Goal: Task Accomplishment & Management: Complete application form

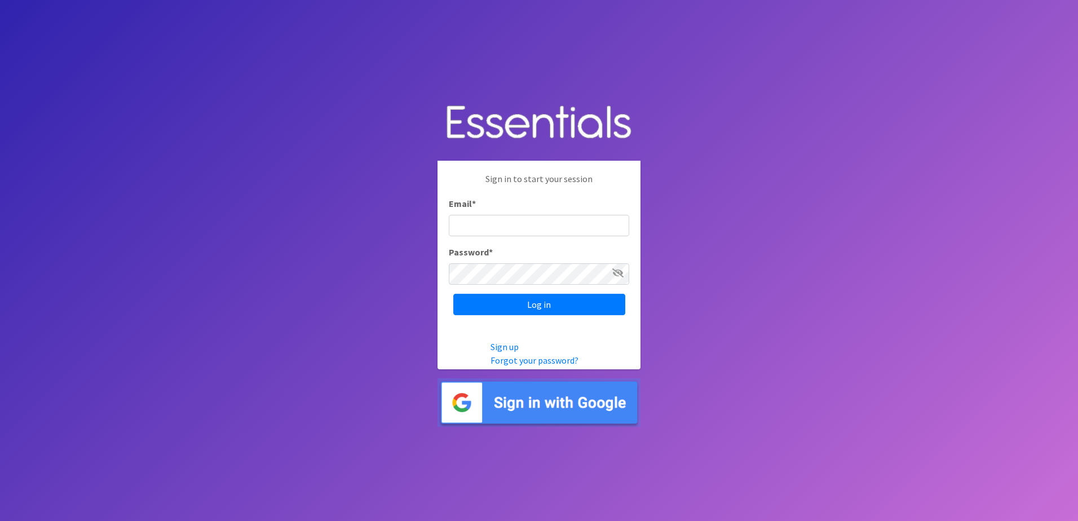
click at [513, 223] on input "Email *" at bounding box center [539, 225] width 180 height 21
type input "[EMAIL_ADDRESS][DOMAIN_NAME]"
click at [453, 294] on input "Log in" at bounding box center [539, 304] width 172 height 21
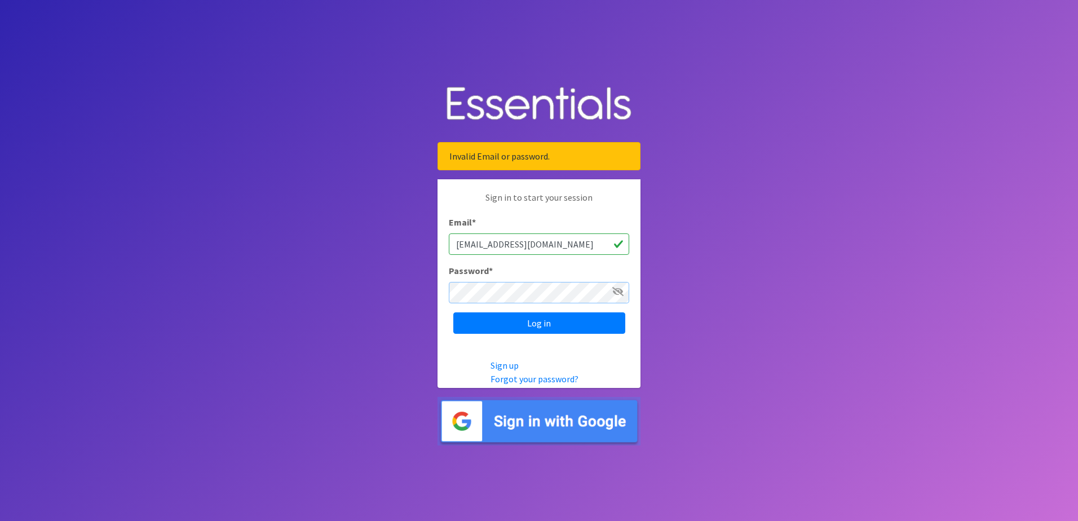
click at [453, 312] on input "Log in" at bounding box center [539, 322] width 172 height 21
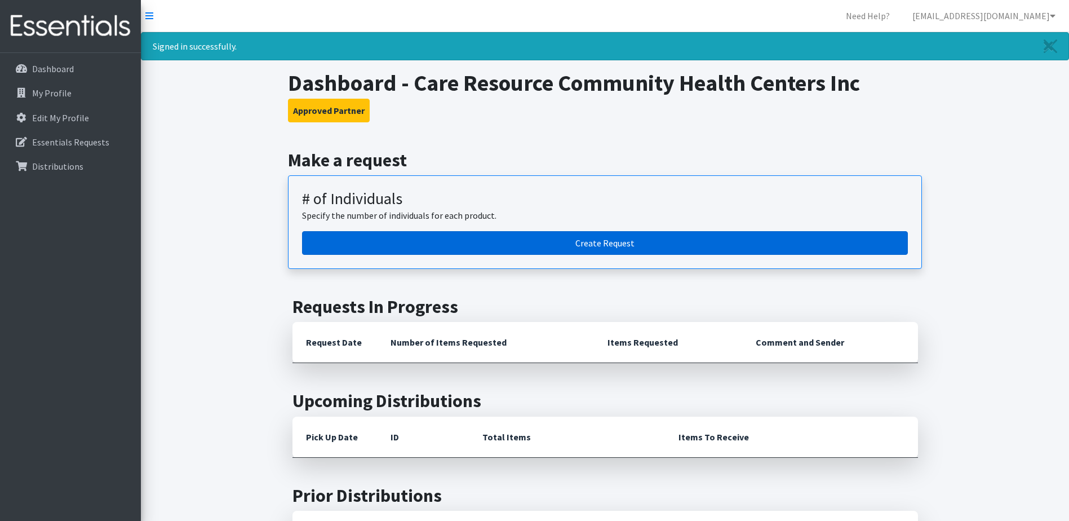
click at [592, 251] on link "Create Request" at bounding box center [605, 243] width 606 height 24
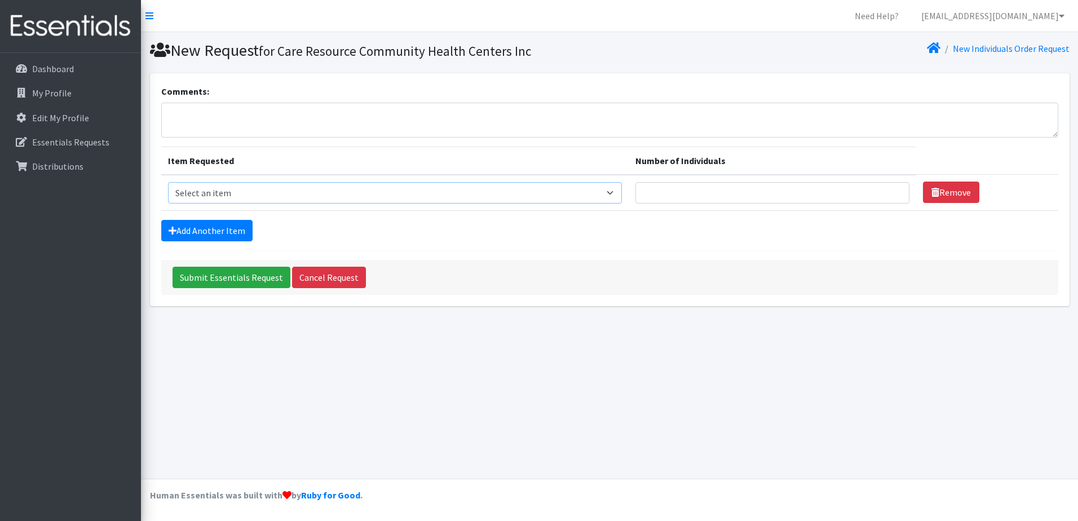
click at [214, 187] on select "Select an item # - Total number of kids being served with this order: Baby wipe…" at bounding box center [395, 192] width 454 height 21
click at [326, 196] on select "Select an item # - Total number of kids being served with this order: Baby wipe…" at bounding box center [395, 192] width 454 height 21
click at [230, 140] on form "Comments: Item Requested Number of Individuals Item Requested Select an item # …" at bounding box center [609, 190] width 897 height 210
click at [247, 116] on textarea "Comments:" at bounding box center [609, 120] width 897 height 35
click at [391, 188] on select "Select an item # - Total number of kids being served with this order: Baby wipe…" at bounding box center [395, 192] width 454 height 21
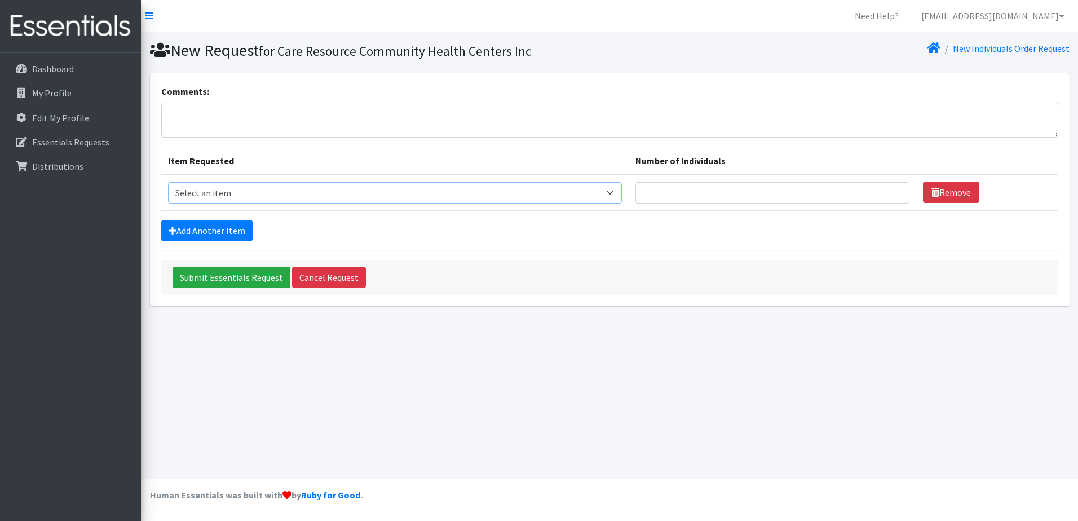
select select "2668"
click at [168, 182] on select "Select an item # - Total number of kids being served with this order: Baby wipe…" at bounding box center [395, 192] width 454 height 21
click at [680, 187] on input "Number of Individuals" at bounding box center [771, 192] width 273 height 21
click at [212, 234] on link "Add Another Item" at bounding box center [206, 230] width 91 height 21
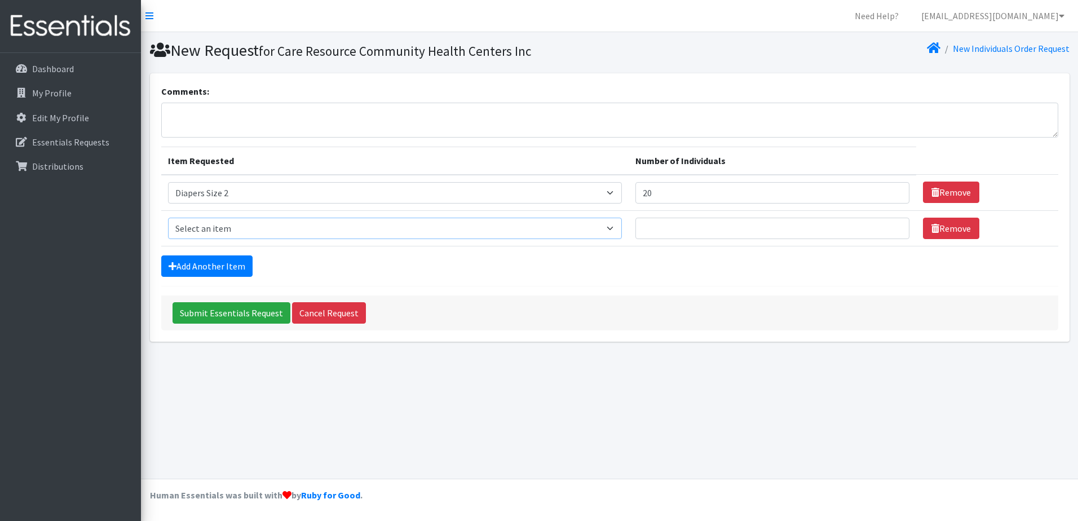
click at [273, 236] on select "Select an item # - Total number of kids being served with this order: Baby wipe…" at bounding box center [395, 228] width 454 height 21
click at [824, 431] on div "New Request for Care Resource Community Health Centers Inc New Individuals Orde…" at bounding box center [609, 255] width 937 height 446
drag, startPoint x: 787, startPoint y: 198, endPoint x: 536, endPoint y: 197, distance: 251.4
click at [536, 197] on tr "Item Requested Select an item # - Total number of kids being served with this o…" at bounding box center [609, 193] width 897 height 36
click at [694, 190] on input "20" at bounding box center [771, 192] width 273 height 21
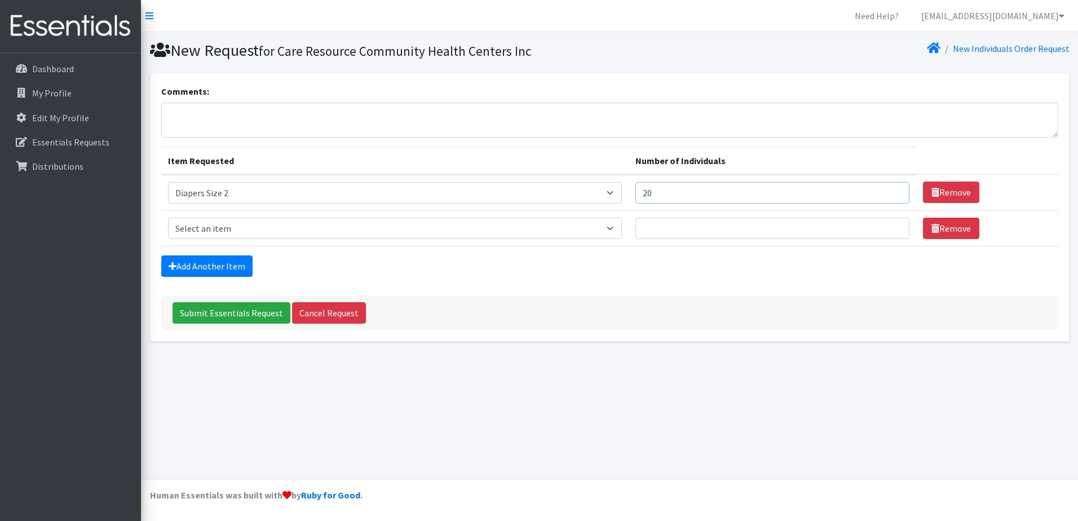
type input "2"
click at [680, 191] on input "Number of Individuals" at bounding box center [771, 192] width 273 height 21
type input "15"
click at [397, 230] on select "Select an item # - Total number of kids being served with this order: Baby wipe…" at bounding box center [395, 228] width 454 height 21
select select "2655"
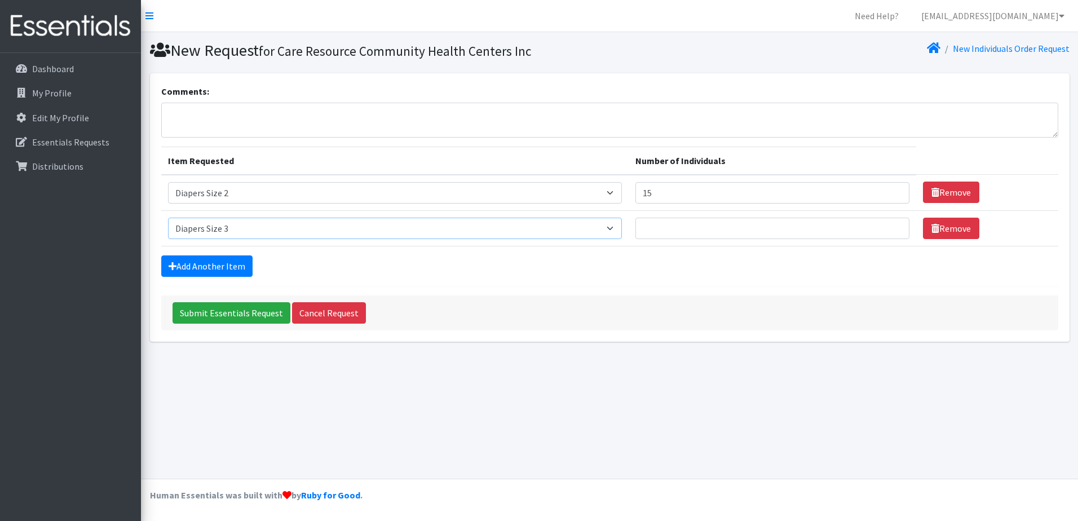
click at [168, 218] on select "Select an item # - Total number of kids being served with this order: Baby wipe…" at bounding box center [395, 228] width 454 height 21
click at [720, 231] on input "Number of Individuals" at bounding box center [771, 228] width 273 height 21
type input "1"
type input "25"
click at [714, 251] on form "Comments: Item Requested Number of Individuals Item Requested Select an item # …" at bounding box center [609, 208] width 897 height 246
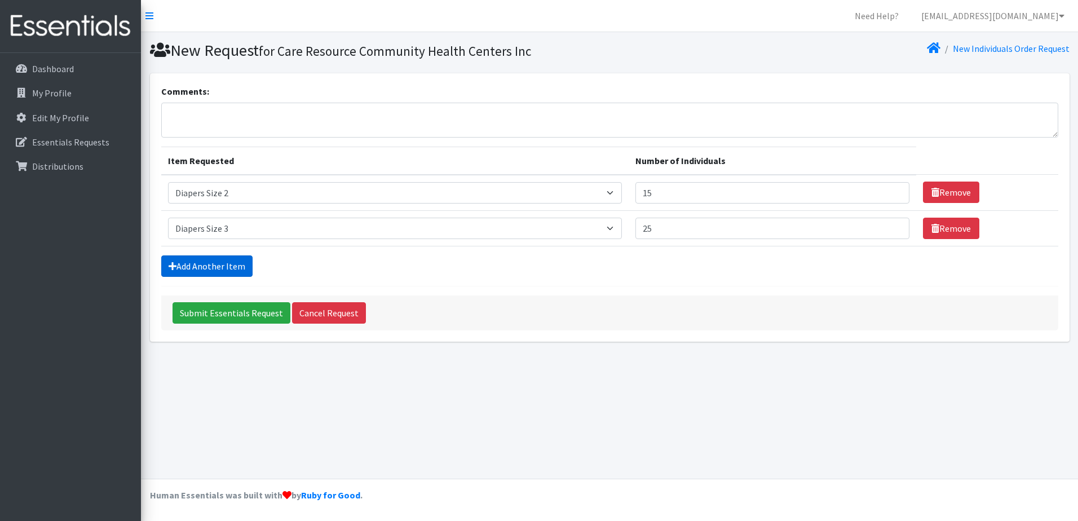
click at [202, 261] on link "Add Another Item" at bounding box center [206, 265] width 91 height 21
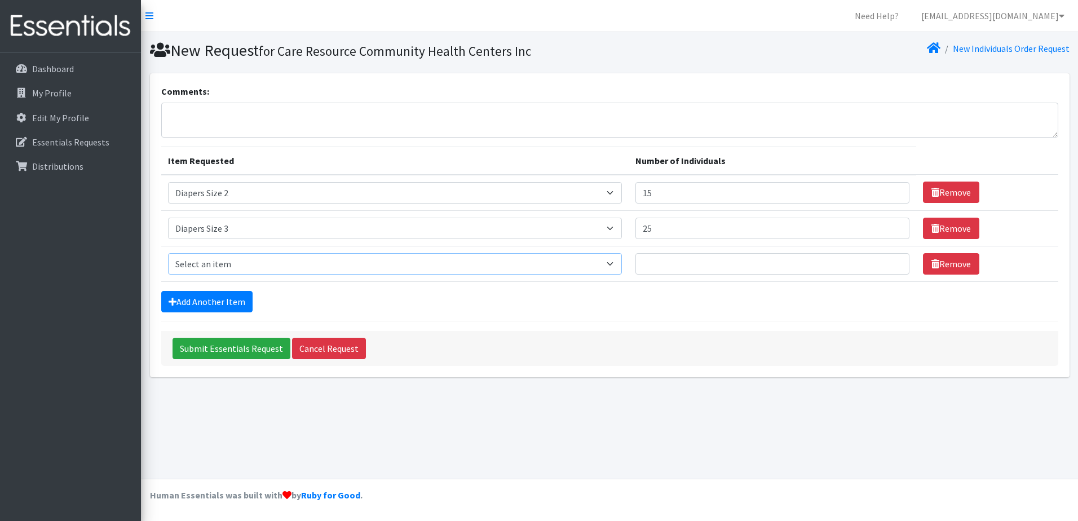
click at [216, 265] on select "Select an item # - Total number of kids being served with this order: Baby wipe…" at bounding box center [395, 263] width 454 height 21
select select "12644"
click at [168, 253] on select "Select an item # - Total number of kids being served with this order: Baby wipe…" at bounding box center [395, 263] width 454 height 21
click at [666, 271] on input "Number of Individuals" at bounding box center [771, 263] width 273 height 21
type input "20"
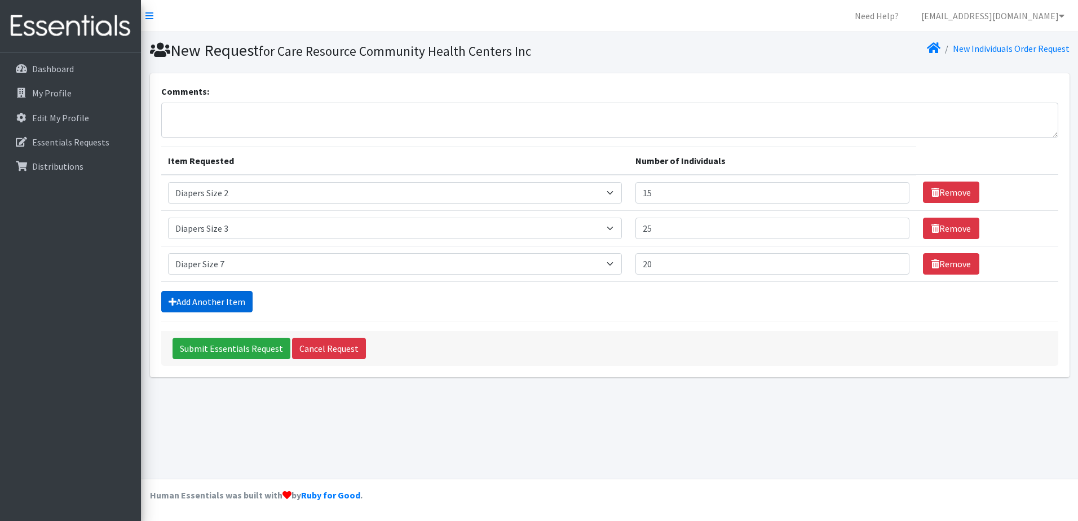
click at [178, 293] on link "Add Another Item" at bounding box center [206, 301] width 91 height 21
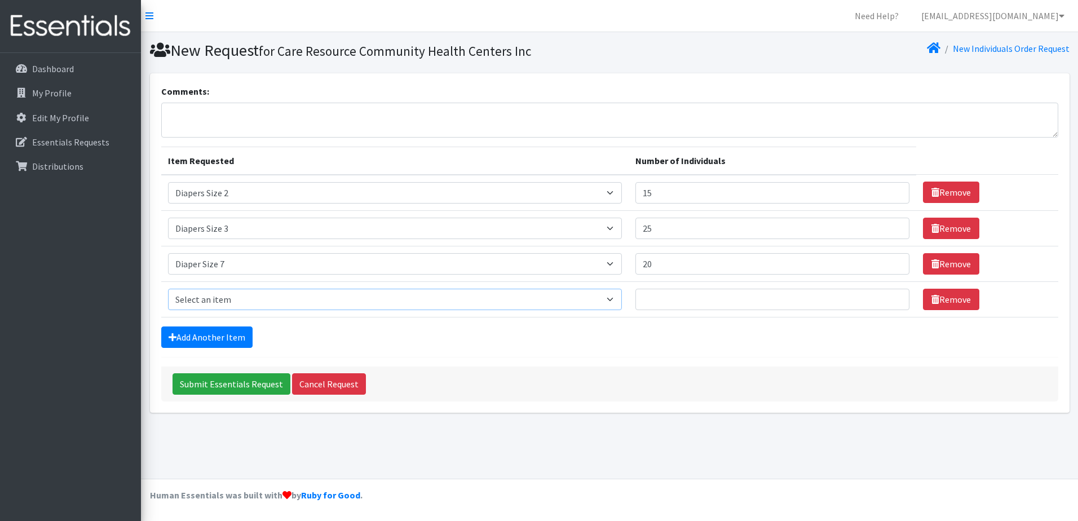
click at [198, 300] on select "Select an item # - Total number of kids being served with this order: Baby wipe…" at bounding box center [395, 299] width 454 height 21
select select "2649"
click at [168, 289] on select "Select an item # - Total number of kids being served with this order: Baby wipe…" at bounding box center [395, 299] width 454 height 21
click at [676, 309] on input "Number of Individuals" at bounding box center [771, 299] width 273 height 21
type input "15"
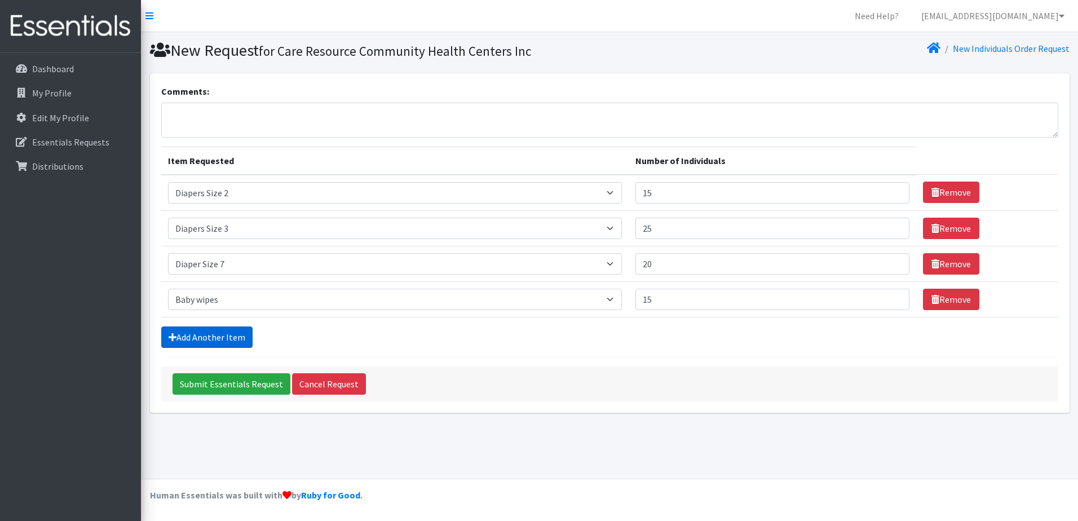
click at [169, 331] on link "Add Another Item" at bounding box center [206, 336] width 91 height 21
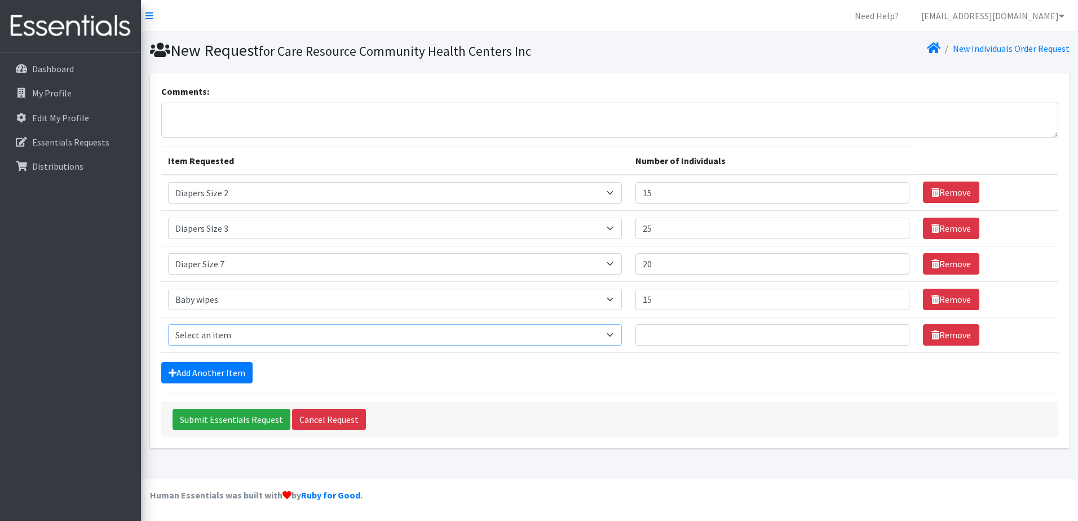
click at [211, 339] on select "Select an item # - Total number of kids being served with this order: Baby wipe…" at bounding box center [395, 334] width 454 height 21
select select "2644"
click at [168, 324] on select "Select an item # - Total number of kids being served with this order: Baby wipe…" at bounding box center [395, 334] width 454 height 21
click at [682, 340] on input "Number of Individuals" at bounding box center [771, 334] width 273 height 21
type input "15"
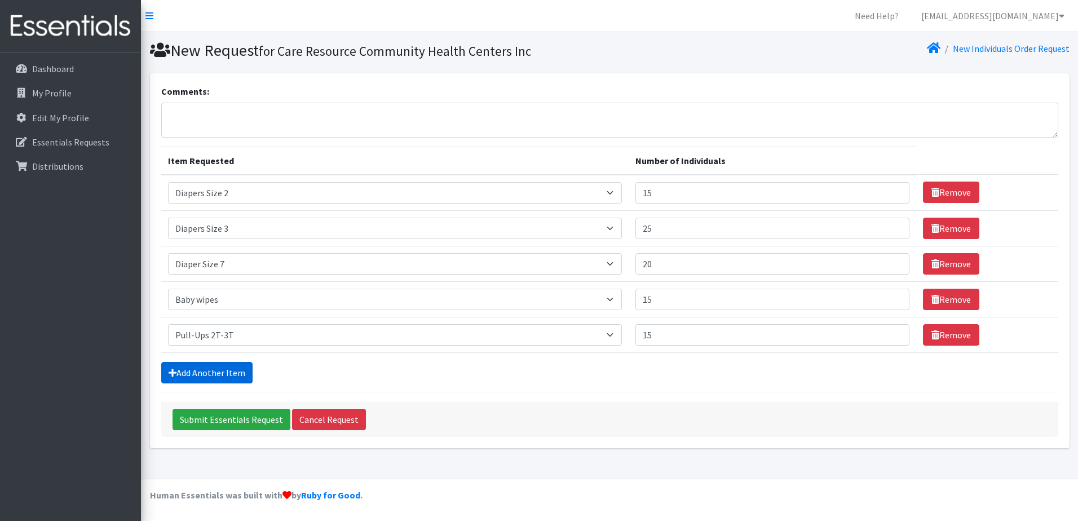
click at [223, 374] on link "Add Another Item" at bounding box center [206, 372] width 91 height 21
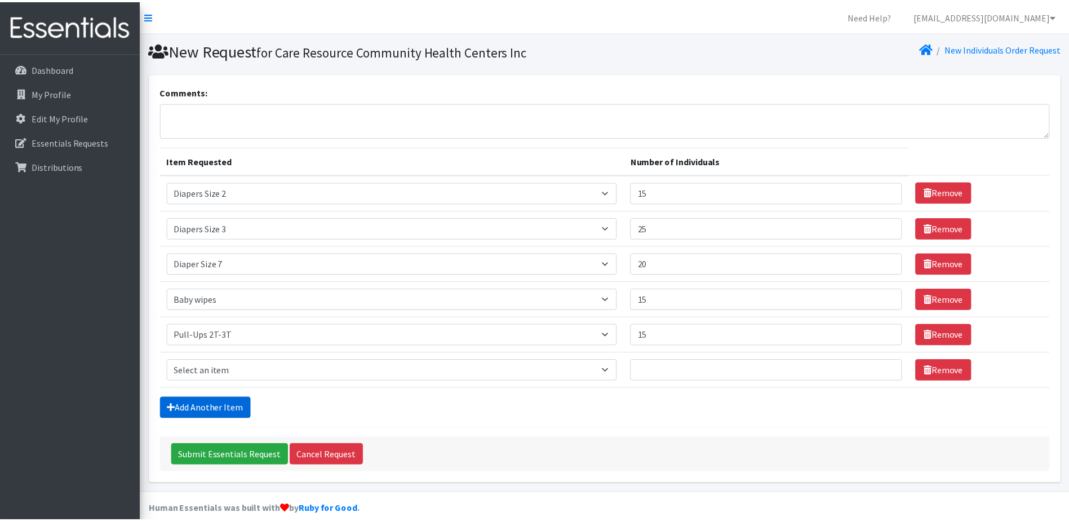
scroll to position [14, 0]
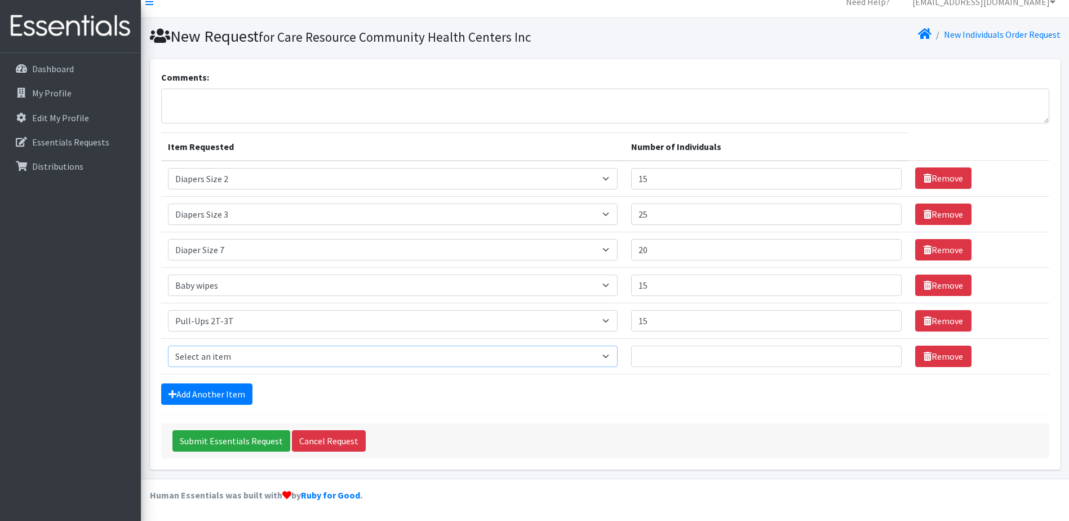
click at [245, 350] on select "Select an item # - Total number of kids being served with this order: Baby wipe…" at bounding box center [393, 356] width 450 height 21
select select "2661"
click at [168, 346] on select "Select an item # - Total number of kids being served with this order: Baby wipe…" at bounding box center [393, 356] width 450 height 21
click at [696, 349] on input "Number of Individuals" at bounding box center [766, 356] width 271 height 21
type input "25"
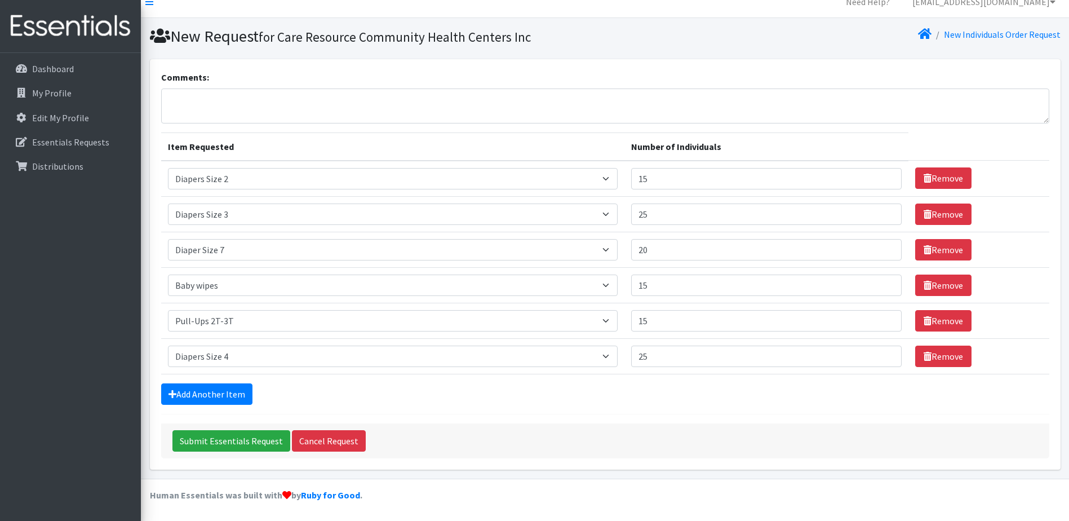
click at [674, 426] on div "Submit Essentials Request Cancel Request" at bounding box center [605, 440] width 888 height 35
drag, startPoint x: 210, startPoint y: 398, endPoint x: 216, endPoint y: 396, distance: 7.1
click at [210, 398] on link "Add Another Item" at bounding box center [206, 393] width 91 height 21
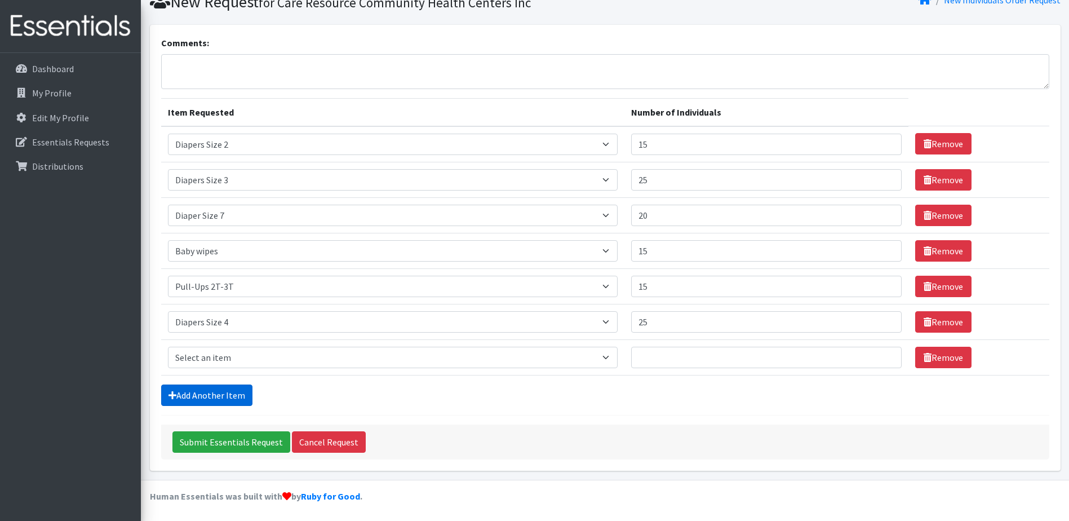
scroll to position [50, 0]
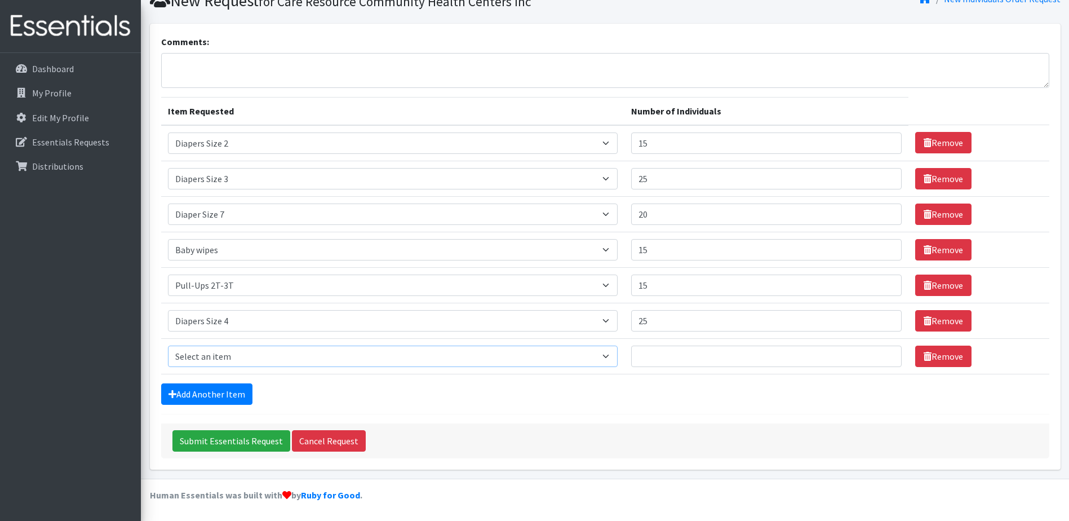
click at [246, 358] on select "Select an item # - Total number of kids being served with this order: Baby wipe…" at bounding box center [393, 356] width 450 height 21
select select "10203"
click at [168, 346] on select "Select an item # - Total number of kids being served with this order: Baby wipe…" at bounding box center [393, 356] width 450 height 21
click at [653, 362] on input "Number of Individuals" at bounding box center [766, 356] width 271 height 21
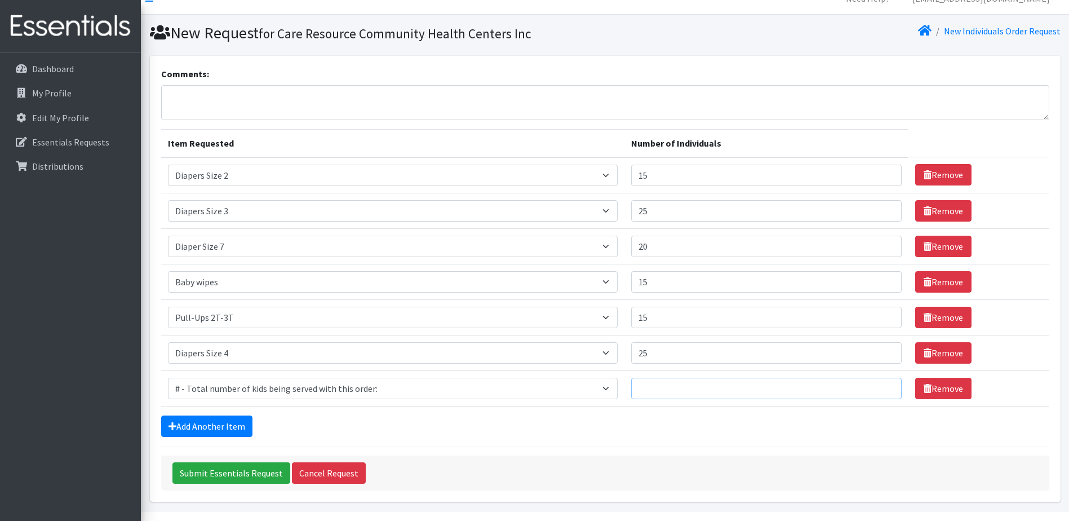
scroll to position [0, 0]
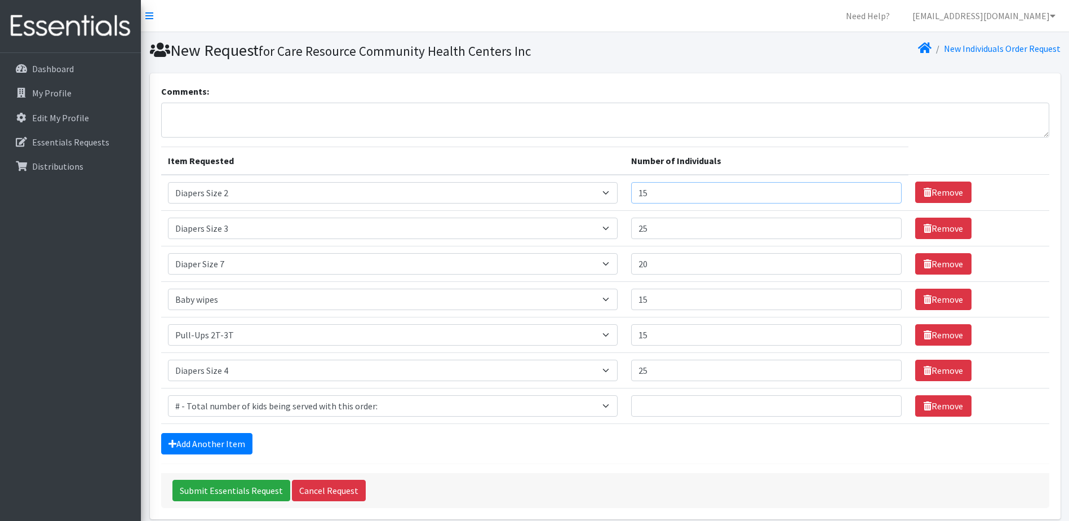
drag, startPoint x: 665, startPoint y: 193, endPoint x: 601, endPoint y: 181, distance: 64.8
click at [601, 181] on tr "Item Requested Select an item # - Total number of kids being served with this o…" at bounding box center [605, 193] width 888 height 36
type input "20"
click at [745, 225] on input "25" at bounding box center [766, 228] width 271 height 21
drag, startPoint x: 740, startPoint y: 227, endPoint x: 611, endPoint y: 225, distance: 128.5
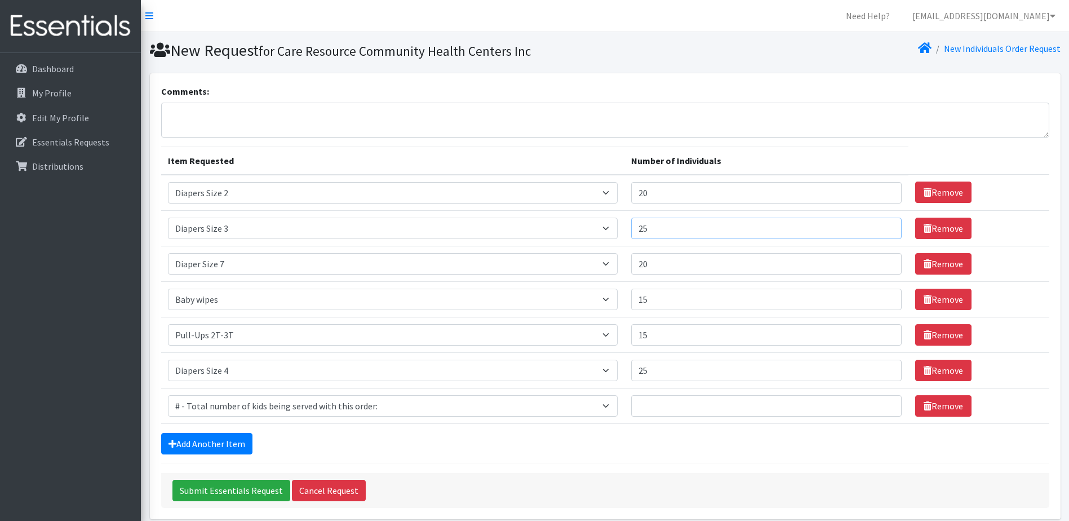
click at [611, 225] on tr "Item Requested Select an item # - Total number of kids being served with this o…" at bounding box center [605, 228] width 888 height 36
type input "7"
type input "30"
click at [696, 262] on input "20" at bounding box center [766, 263] width 271 height 21
type input "2"
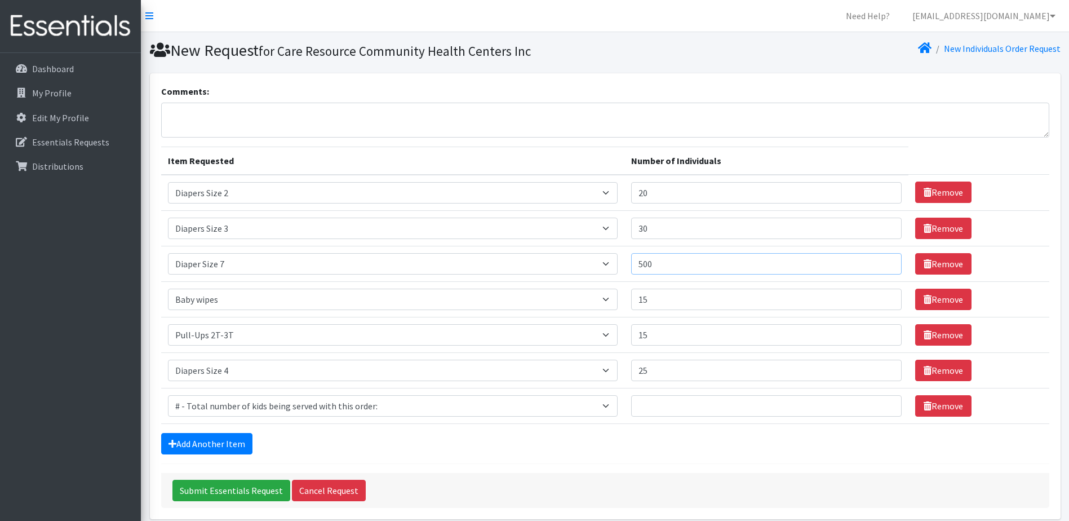
type input "500"
click at [694, 309] on input "15" at bounding box center [766, 299] width 271 height 21
click at [670, 330] on input "15" at bounding box center [766, 334] width 271 height 21
drag, startPoint x: 710, startPoint y: 302, endPoint x: 601, endPoint y: 302, distance: 108.8
click at [601, 302] on tr "Item Requested Select an item # - Total number of kids being served with this o…" at bounding box center [605, 299] width 888 height 36
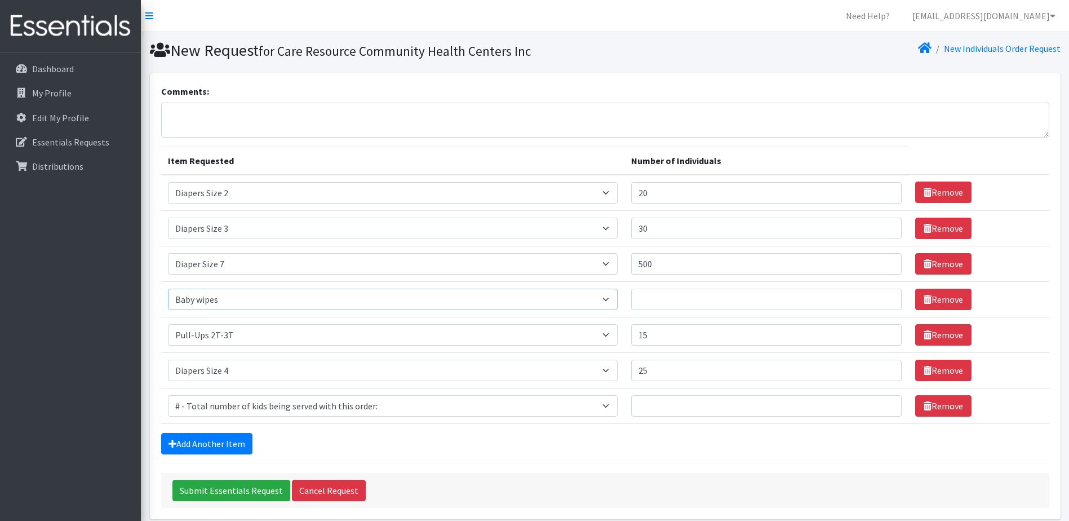
click at [601, 297] on select "Select an item # - Total number of kids being served with this order: Baby wipe…" at bounding box center [393, 299] width 450 height 21
click at [941, 301] on link "Remove" at bounding box center [943, 299] width 56 height 21
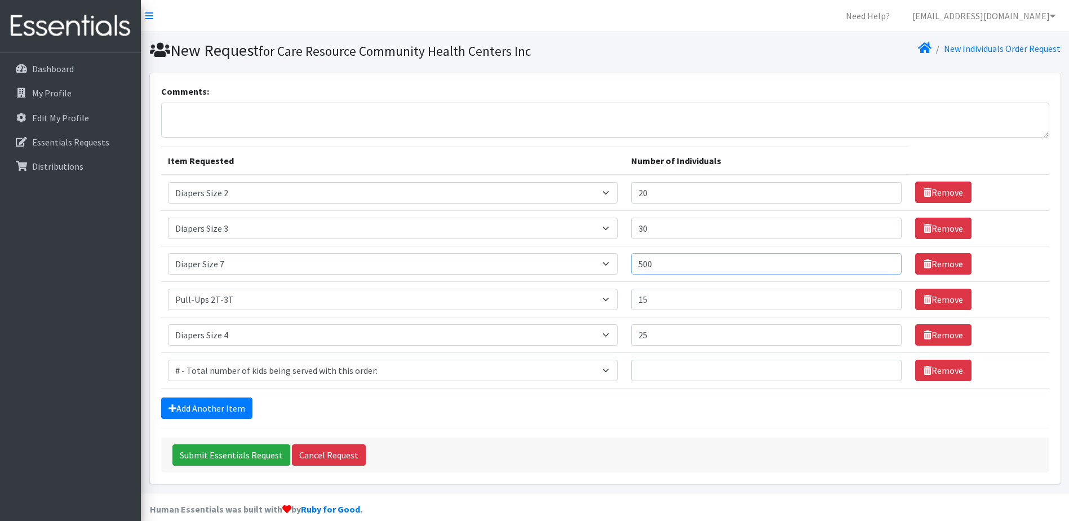
drag, startPoint x: 692, startPoint y: 267, endPoint x: 605, endPoint y: 253, distance: 87.4
click at [605, 253] on tr "Item Requested Select an item # - Total number of kids being served with this o…" at bounding box center [605, 264] width 888 height 36
type input "7"
drag, startPoint x: 669, startPoint y: 269, endPoint x: 638, endPoint y: 269, distance: 31.6
click at [638, 269] on td "Number of Individuals 300" at bounding box center [767, 264] width 285 height 36
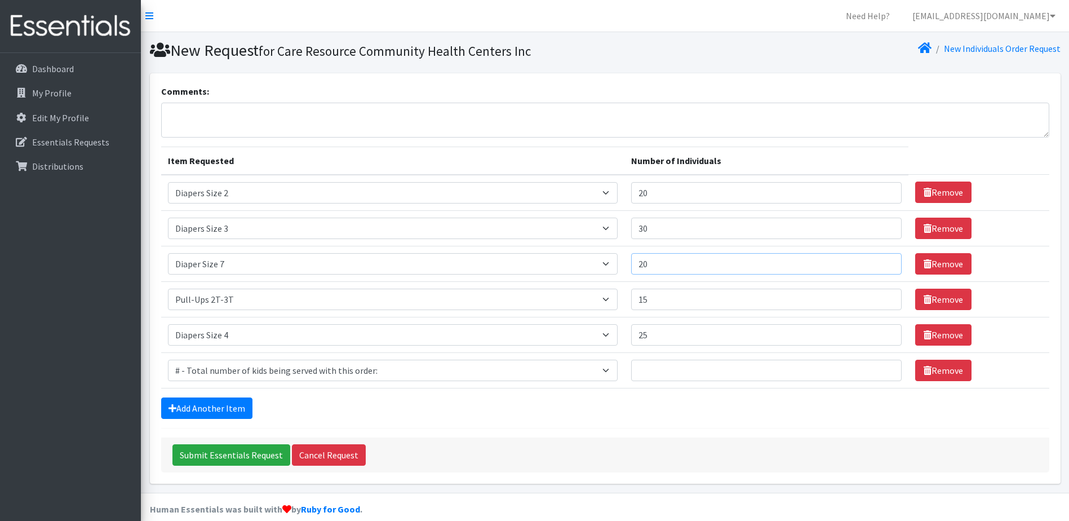
type input "20"
click at [665, 300] on input "15" at bounding box center [766, 299] width 271 height 21
drag, startPoint x: 681, startPoint y: 299, endPoint x: 565, endPoint y: 299, distance: 115.6
click at [567, 300] on tr "Item Requested Select an item # - Total number of kids being served with this o…" at bounding box center [605, 299] width 888 height 36
type input "30"
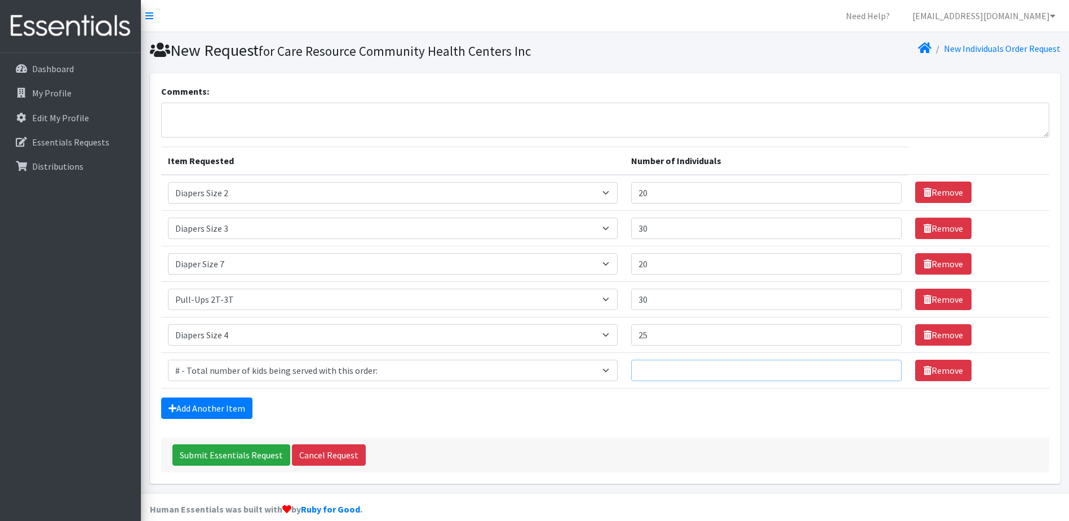
click at [680, 372] on input "Number of Individuals" at bounding box center [766, 370] width 271 height 21
drag, startPoint x: 662, startPoint y: 322, endPoint x: 661, endPoint y: 335, distance: 12.5
click at [661, 326] on td "Number of Individuals 25" at bounding box center [767, 335] width 285 height 36
click at [663, 339] on input "25" at bounding box center [766, 334] width 271 height 21
drag, startPoint x: 683, startPoint y: 337, endPoint x: 559, endPoint y: 323, distance: 124.8
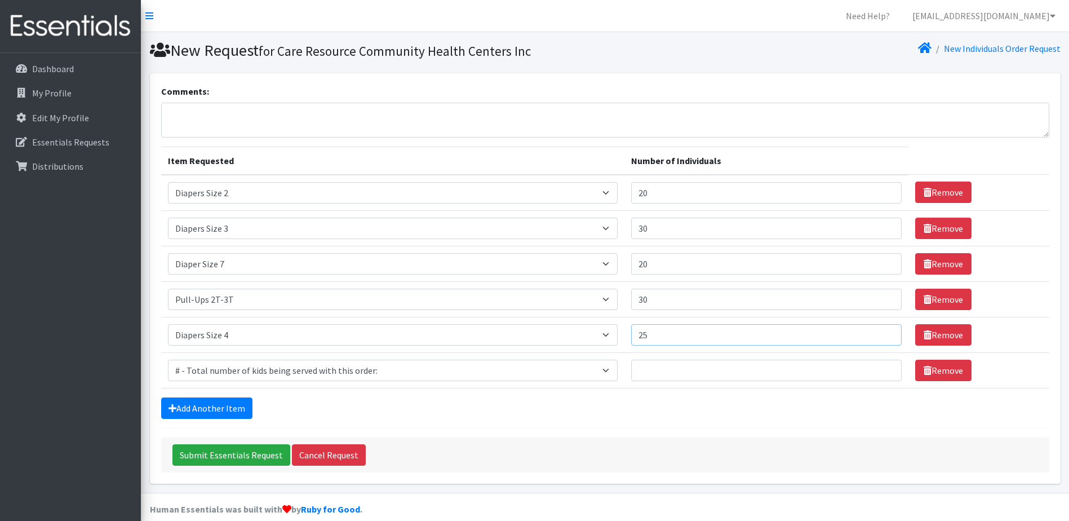
click at [559, 323] on tr "Item Requested Select an item # - Total number of kids being served with this o…" at bounding box center [605, 335] width 888 height 36
type input "20"
drag, startPoint x: 675, startPoint y: 234, endPoint x: 611, endPoint y: 227, distance: 64.2
click at [611, 227] on tr "Item Requested Select an item # - Total number of kids being served with this o…" at bounding box center [605, 228] width 888 height 36
type input "40"
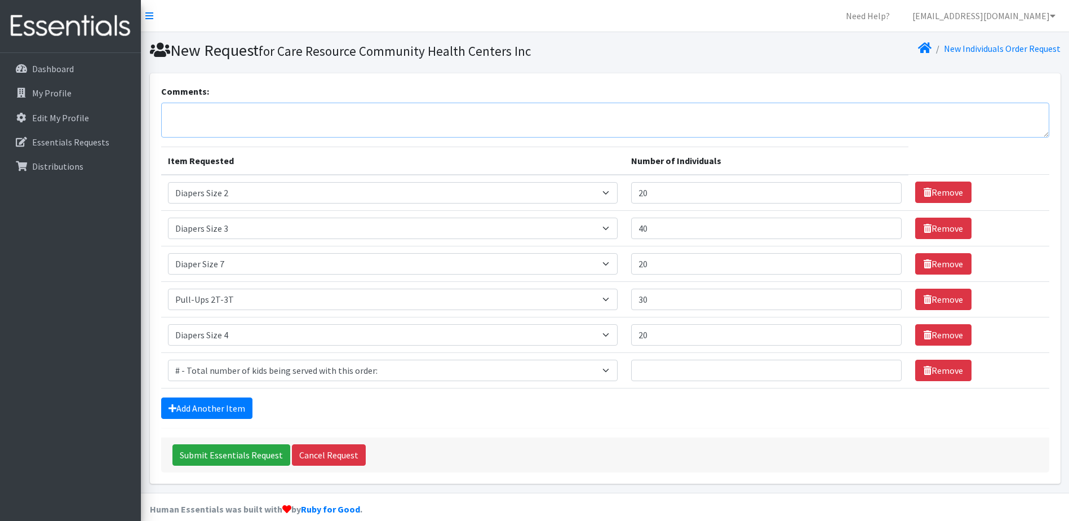
click at [462, 110] on textarea "Comments:" at bounding box center [605, 120] width 888 height 35
drag, startPoint x: 693, startPoint y: 197, endPoint x: 588, endPoint y: 188, distance: 105.3
click at [589, 188] on tr "Item Requested Select an item # - Total number of kids being served with this o…" at bounding box center [605, 193] width 888 height 36
type input "30"
click at [214, 404] on link "Add Another Item" at bounding box center [206, 407] width 91 height 21
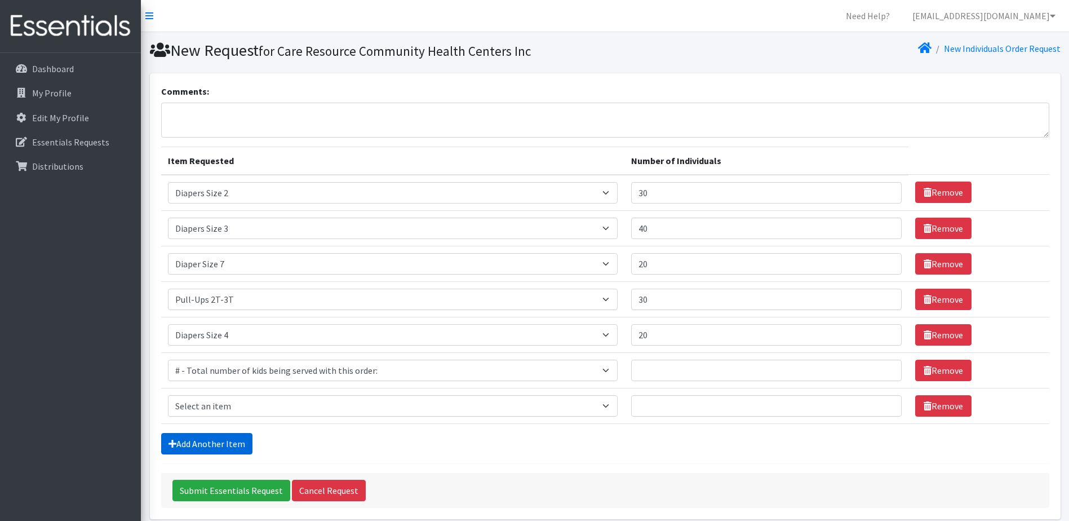
scroll to position [50, 0]
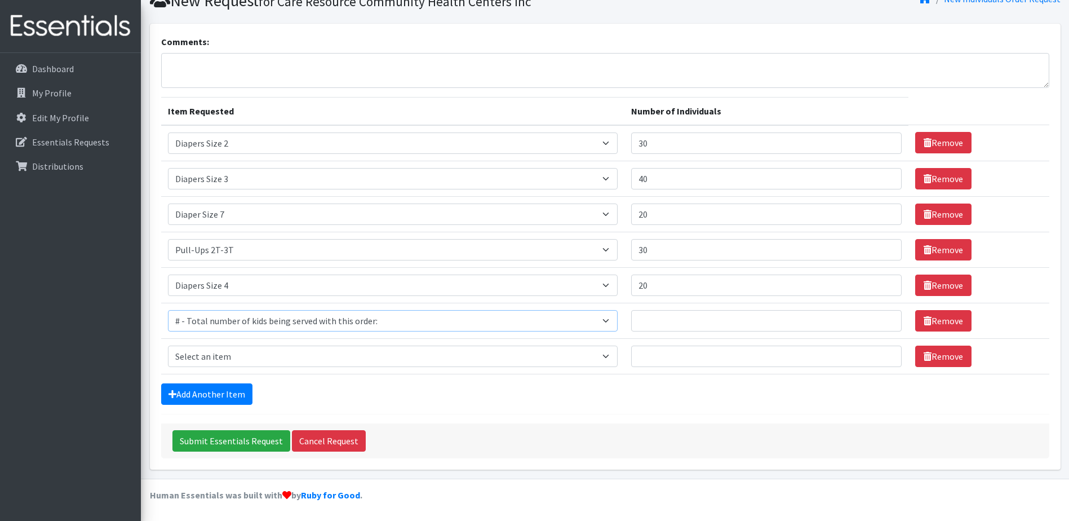
click at [329, 321] on select "Select an item # - Total number of kids being served with this order: Baby wipe…" at bounding box center [393, 320] width 450 height 21
click at [944, 322] on link "Remove" at bounding box center [943, 320] width 56 height 21
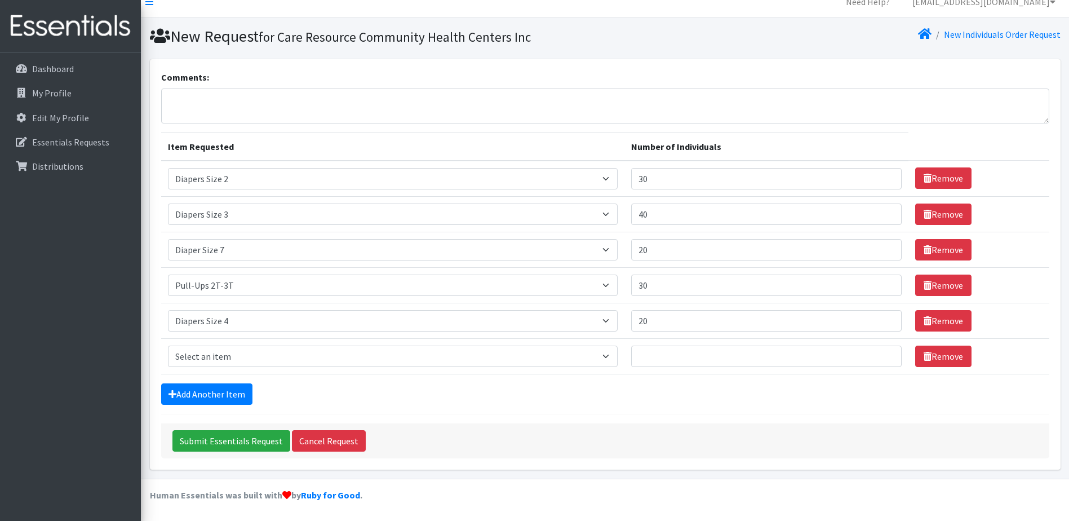
scroll to position [14, 0]
click at [349, 350] on select "Select an item # - Total number of kids being served with this order: Baby wipe…" at bounding box center [393, 356] width 450 height 21
select select "2649"
click at [168, 346] on select "Select an item # - Total number of kids being served with this order: Baby wipe…" at bounding box center [393, 356] width 450 height 21
click at [659, 357] on input "Number of Individuals" at bounding box center [766, 356] width 271 height 21
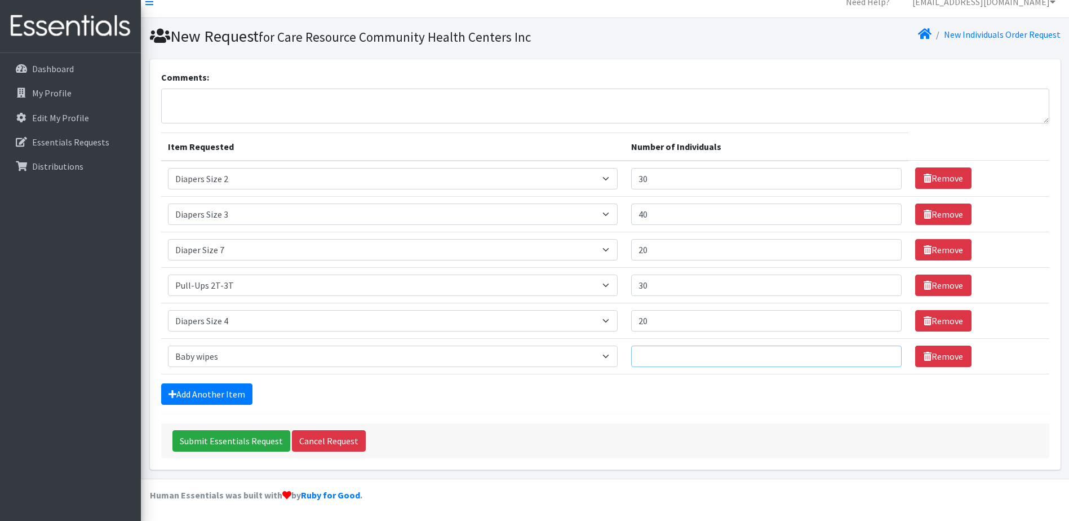
type input "3"
click at [180, 397] on link "Add Another Item" at bounding box center [206, 393] width 91 height 21
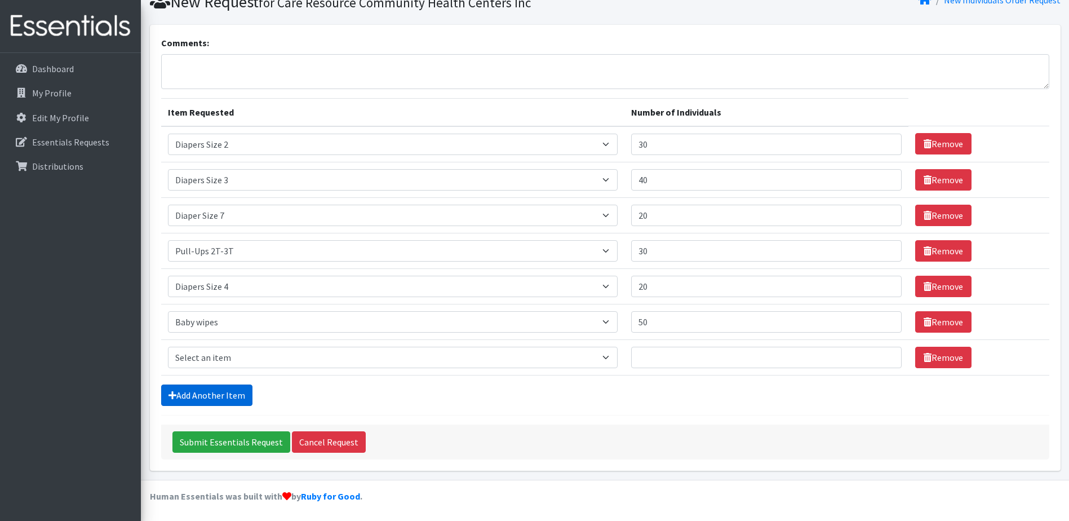
scroll to position [50, 0]
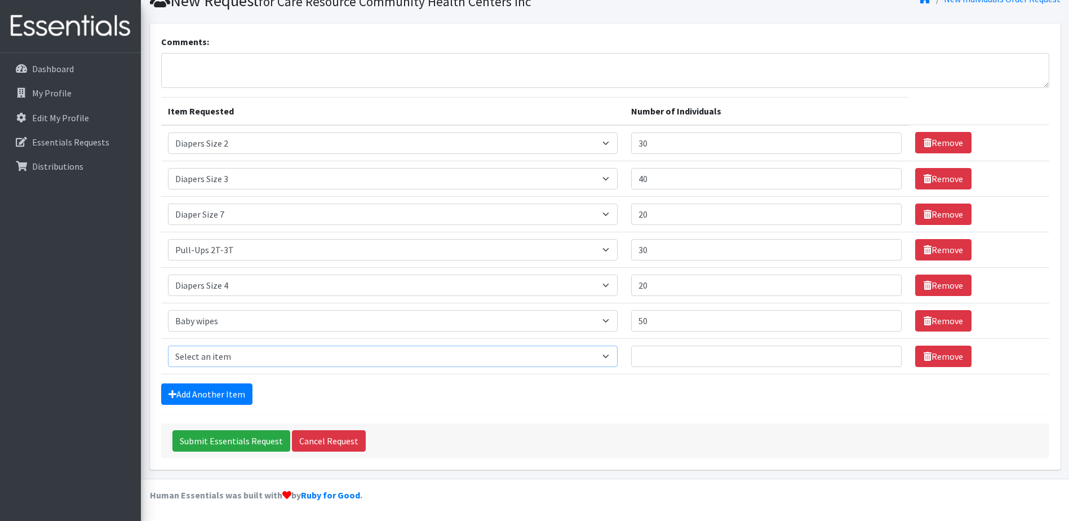
click at [181, 356] on select "Select an item # - Total number of kids being served with this order: Baby wipe…" at bounding box center [393, 356] width 450 height 21
click at [699, 322] on input "50" at bounding box center [766, 320] width 271 height 21
drag, startPoint x: 675, startPoint y: 319, endPoint x: 586, endPoint y: 315, distance: 88.6
click at [586, 315] on tr "Item Requested Select an item # - Total number of kids being served with this o…" at bounding box center [605, 321] width 888 height 36
type input "100"
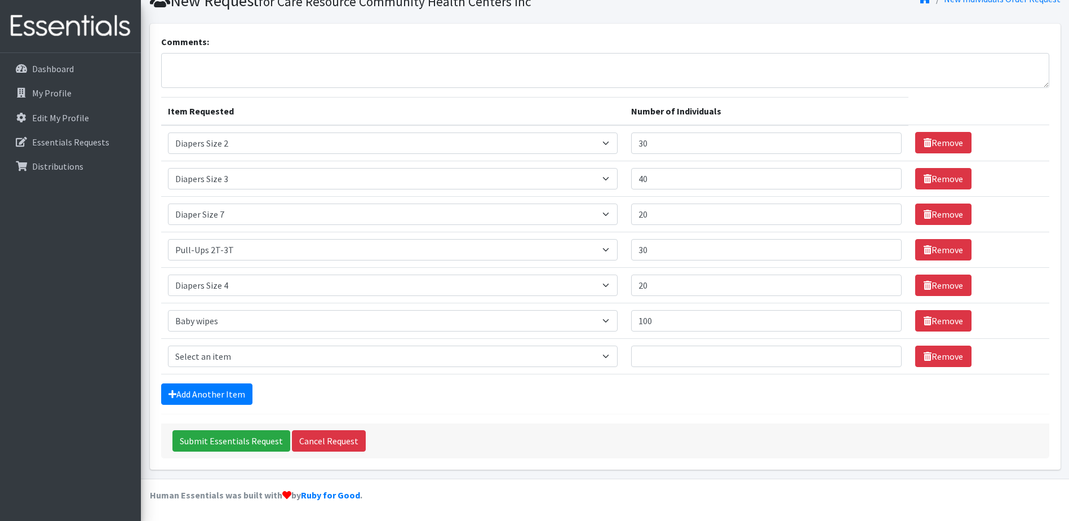
click at [496, 388] on div "Add Another Item" at bounding box center [605, 393] width 888 height 21
click at [364, 354] on select "Select an item # - Total number of kids being served with this order: Baby wipe…" at bounding box center [393, 356] width 450 height 21
click at [490, 471] on div "Comments: Item Requested Number of Individuals Item Requested Select an item # …" at bounding box center [604, 251] width 919 height 455
drag, startPoint x: 594, startPoint y: 141, endPoint x: 595, endPoint y: 148, distance: 6.3
click at [581, 141] on tr "Item Requested Select an item # - Total number of kids being served with this o…" at bounding box center [605, 143] width 888 height 36
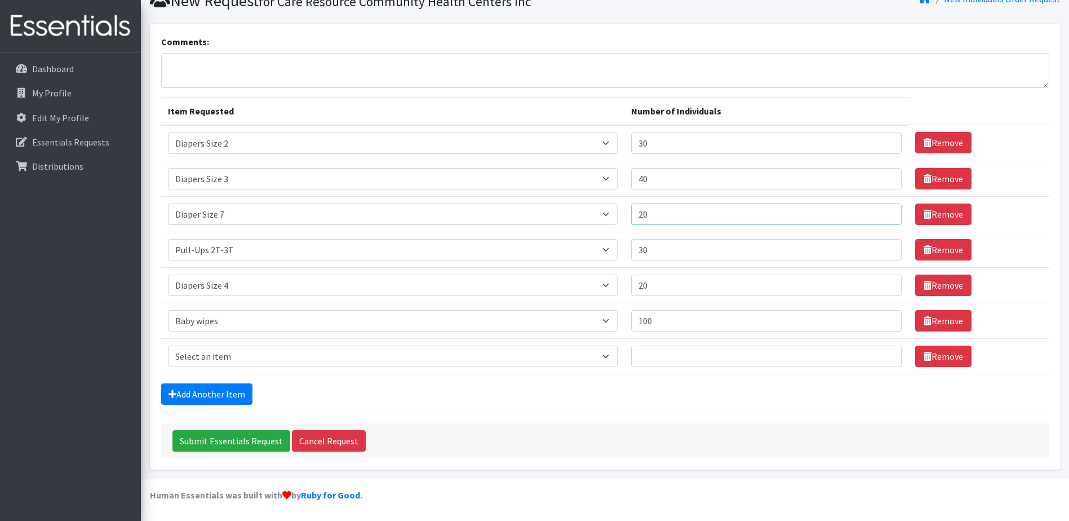
click at [670, 216] on input "20" at bounding box center [766, 213] width 271 height 21
drag, startPoint x: 678, startPoint y: 246, endPoint x: 632, endPoint y: 240, distance: 46.0
click at [632, 240] on tr "Item Requested Select an item # - Total number of kids being served with this o…" at bounding box center [605, 250] width 888 height 36
type input "40"
click at [677, 146] on input "30" at bounding box center [766, 142] width 271 height 21
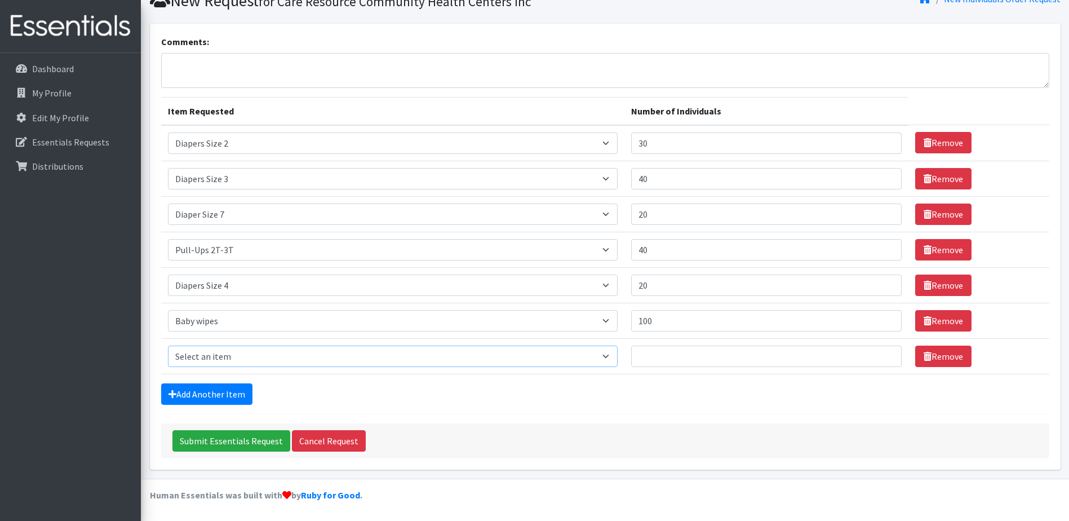
click at [229, 359] on select "Select an item # - Total number of kids being served with this order: Baby wipe…" at bounding box center [393, 356] width 450 height 21
select select "2652"
click at [168, 346] on select "Select an item # - Total number of kids being served with this order: Baby wipe…" at bounding box center [393, 356] width 450 height 21
click at [664, 344] on td "Number of Individuals" at bounding box center [767, 356] width 285 height 36
click at [674, 353] on input "Number of Individuals" at bounding box center [766, 356] width 271 height 21
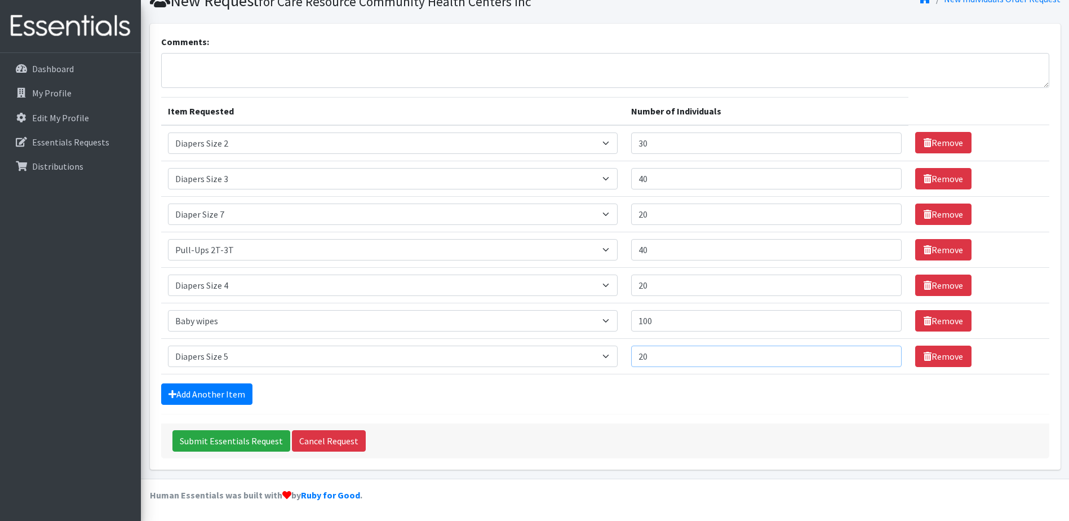
type input "20"
drag, startPoint x: 697, startPoint y: 324, endPoint x: 600, endPoint y: 327, distance: 97.0
click at [600, 327] on tr "Item Requested Select an item # - Total number of kids being served with this o…" at bounding box center [605, 321] width 888 height 36
click at [616, 326] on select "Select an item # - Total number of kids being served with this order: Baby wipe…" at bounding box center [393, 320] width 450 height 21
click at [506, 418] on form "Comments: Item Requested Number of Individuals Item Requested Select an item # …" at bounding box center [605, 246] width 888 height 423
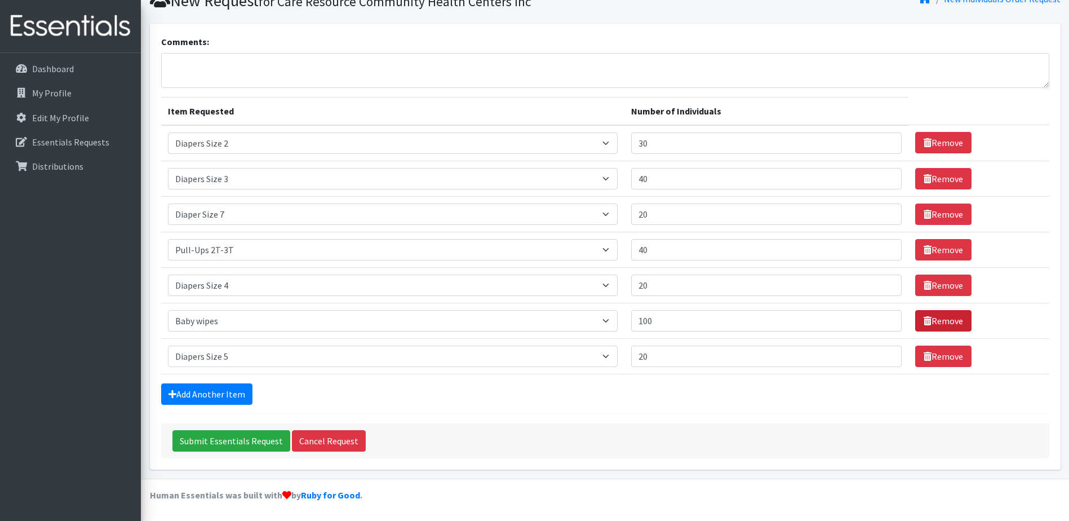
click at [924, 318] on icon at bounding box center [928, 320] width 8 height 9
click at [928, 325] on link "Remove" at bounding box center [943, 320] width 56 height 21
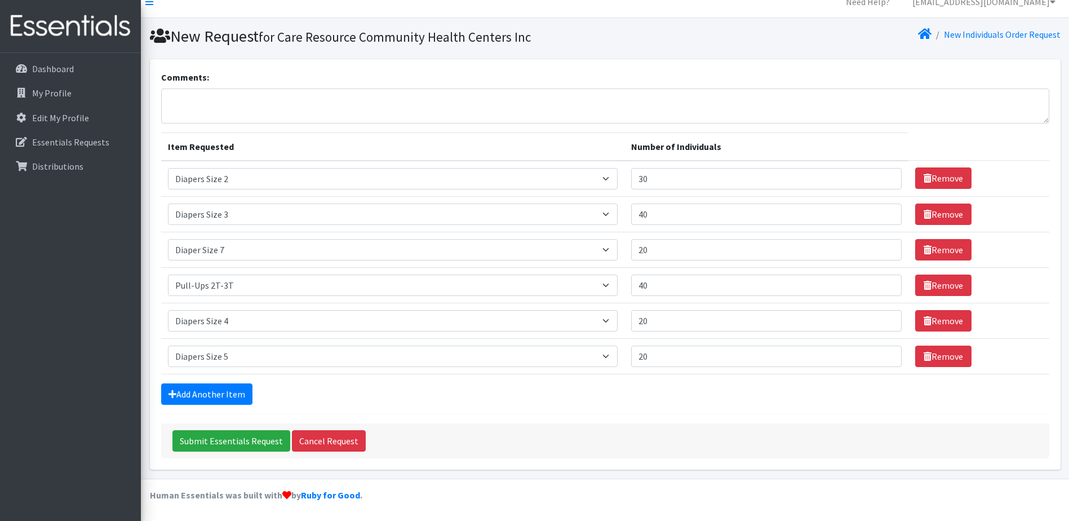
scroll to position [14, 0]
drag, startPoint x: 525, startPoint y: 426, endPoint x: 423, endPoint y: 413, distance: 102.9
click at [523, 426] on div "Submit Essentials Request Cancel Request" at bounding box center [605, 440] width 888 height 35
click at [658, 183] on input "30" at bounding box center [766, 178] width 271 height 21
drag, startPoint x: 697, startPoint y: 182, endPoint x: 595, endPoint y: 182, distance: 102.0
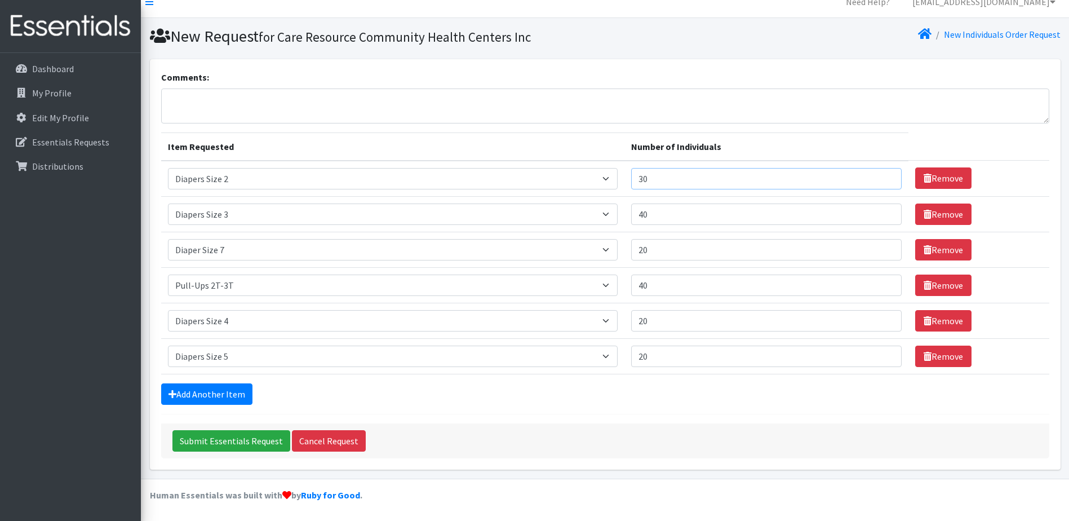
click at [595, 182] on tr "Item Requested Select an item # - Total number of kids being served with this o…" at bounding box center [605, 179] width 888 height 36
drag, startPoint x: 680, startPoint y: 216, endPoint x: 640, endPoint y: 223, distance: 40.6
click at [642, 223] on input "40" at bounding box center [766, 213] width 271 height 21
click at [679, 254] on input "20" at bounding box center [766, 249] width 271 height 21
drag, startPoint x: 663, startPoint y: 170, endPoint x: 603, endPoint y: 170, distance: 60.3
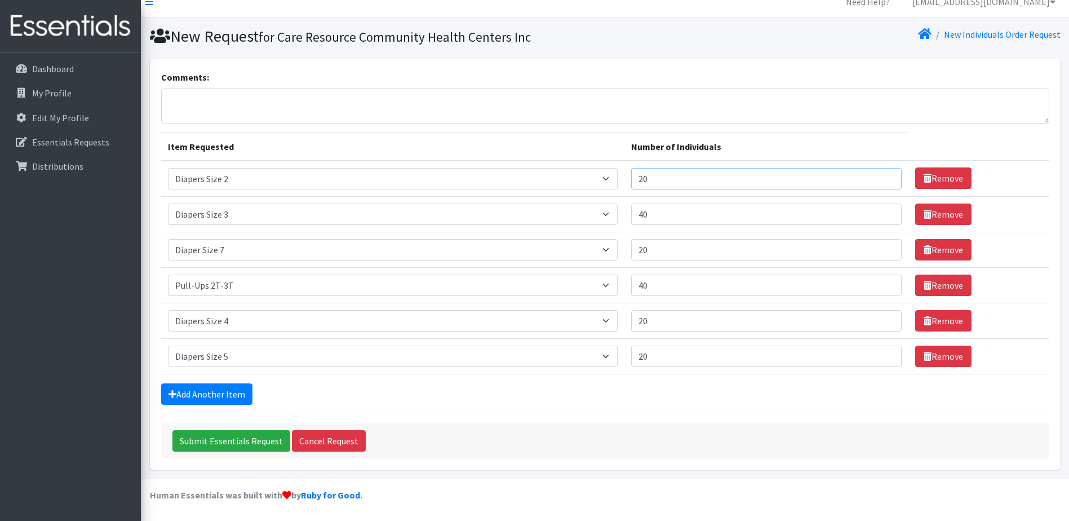
click at [603, 170] on tr "Item Requested Select an item # - Total number of kids being served with this o…" at bounding box center [605, 179] width 888 height 36
type input "40"
drag, startPoint x: 672, startPoint y: 249, endPoint x: 615, endPoint y: 249, distance: 57.5
click at [617, 250] on tr "Item Requested Select an item # - Total number of kids being served with this o…" at bounding box center [605, 250] width 888 height 36
drag, startPoint x: 669, startPoint y: 318, endPoint x: 604, endPoint y: 320, distance: 64.9
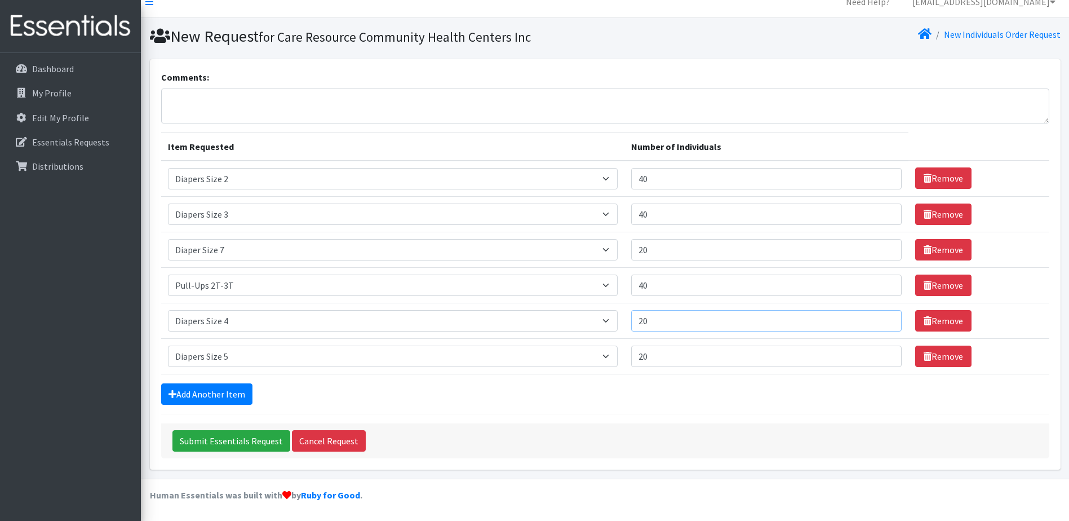
click at [604, 320] on tr "Item Requested Select an item # - Total number of kids being served with this o…" at bounding box center [605, 321] width 888 height 36
click at [655, 177] on input "40" at bounding box center [766, 178] width 271 height 21
click at [662, 216] on input "40" at bounding box center [766, 213] width 271 height 21
click at [662, 285] on input "40" at bounding box center [766, 285] width 271 height 21
click at [656, 320] on input "20" at bounding box center [766, 320] width 271 height 21
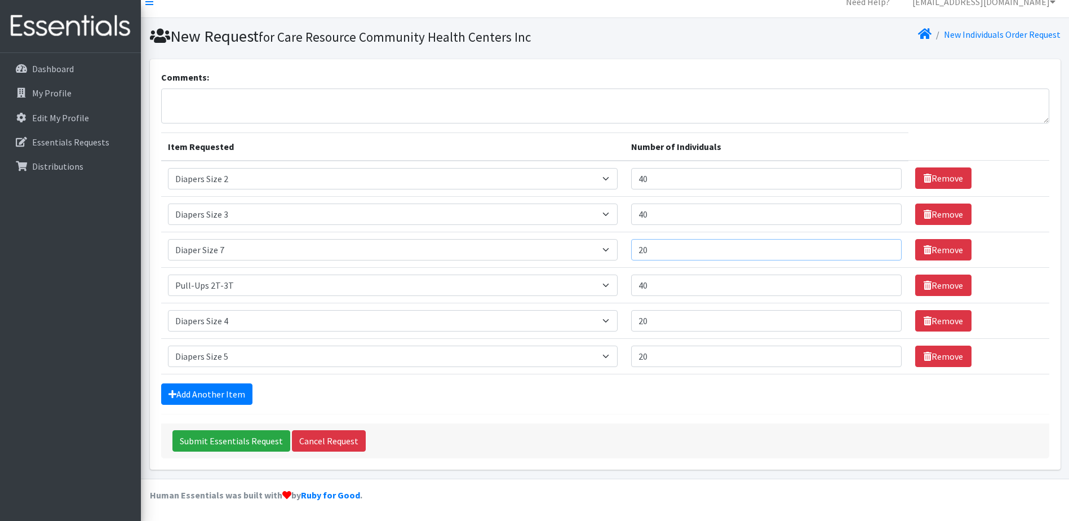
click at [650, 249] on input "20" at bounding box center [766, 249] width 271 height 21
click at [663, 368] on td "Number of Individuals 20" at bounding box center [767, 356] width 285 height 36
click at [188, 393] on link "Add Another Item" at bounding box center [206, 393] width 91 height 21
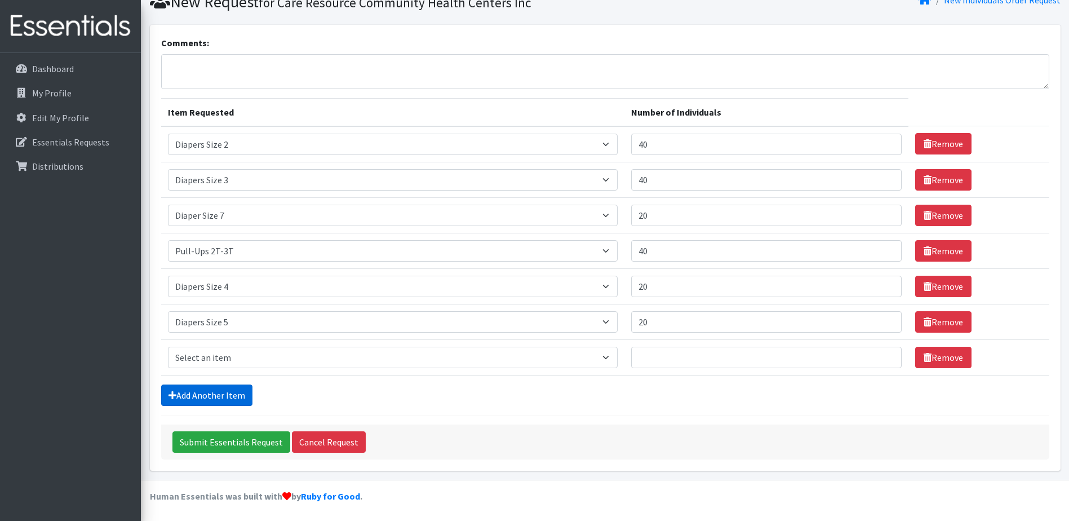
scroll to position [50, 0]
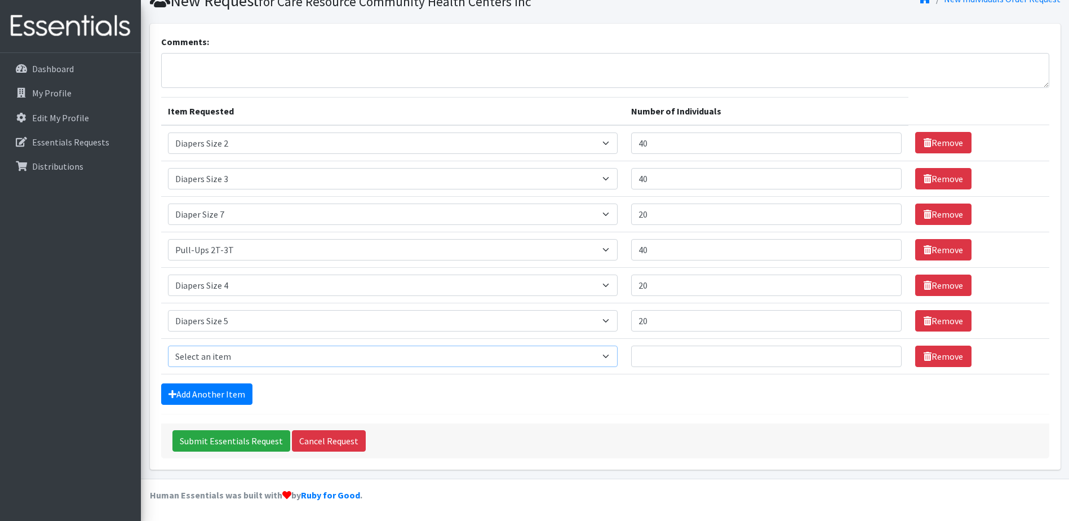
click at [186, 353] on select "Select an item # - Total number of kids being served with this order: Baby wipe…" at bounding box center [393, 356] width 450 height 21
select select "2649"
click at [168, 346] on select "Select an item # - Total number of kids being served with this order: Baby wipe…" at bounding box center [393, 356] width 450 height 21
click at [697, 352] on input "Number of Individuals" at bounding box center [766, 356] width 271 height 21
type input "50"
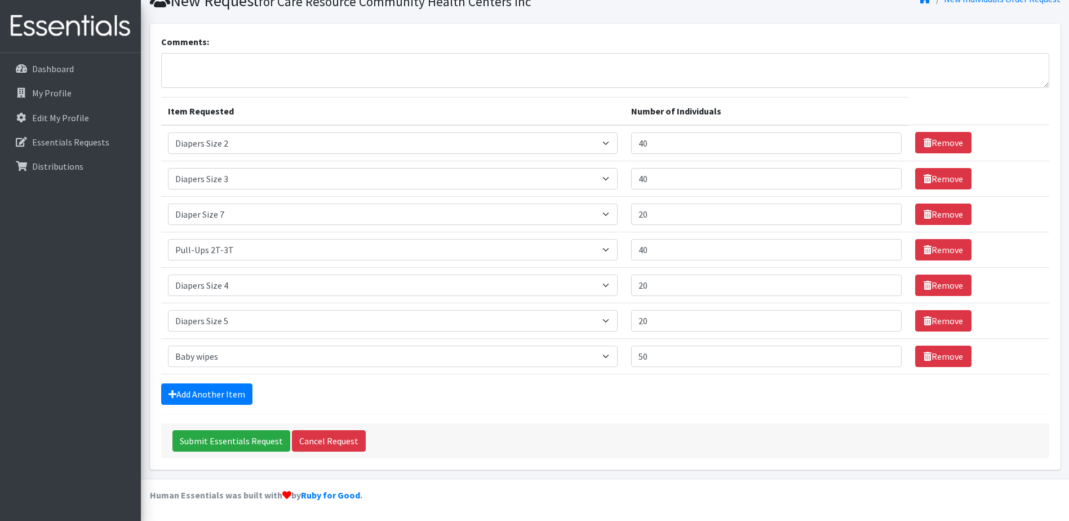
click at [806, 416] on form "Comments: Item Requested Number of Individuals Item Requested Select an item # …" at bounding box center [605, 246] width 888 height 423
click at [202, 388] on link "Add Another Item" at bounding box center [206, 393] width 91 height 21
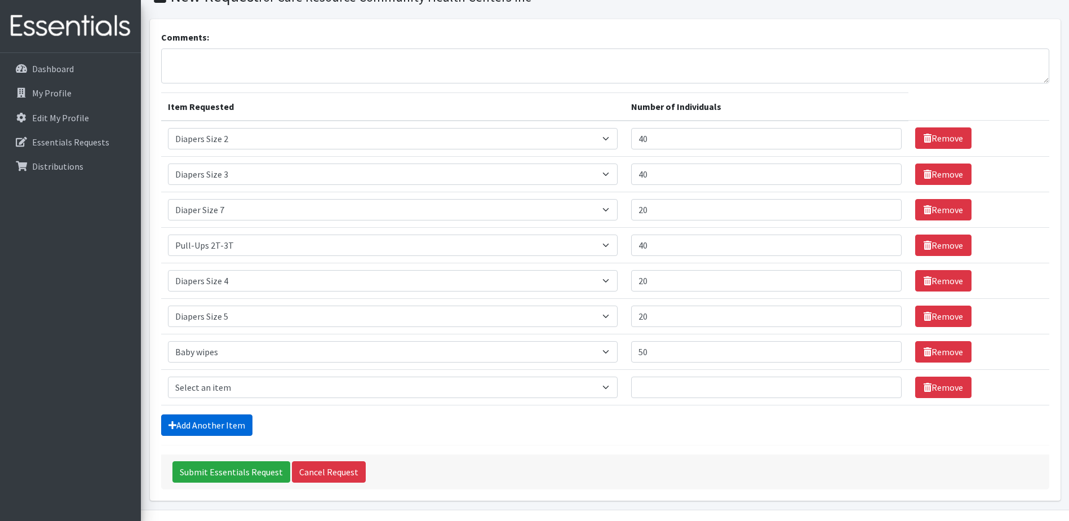
scroll to position [85, 0]
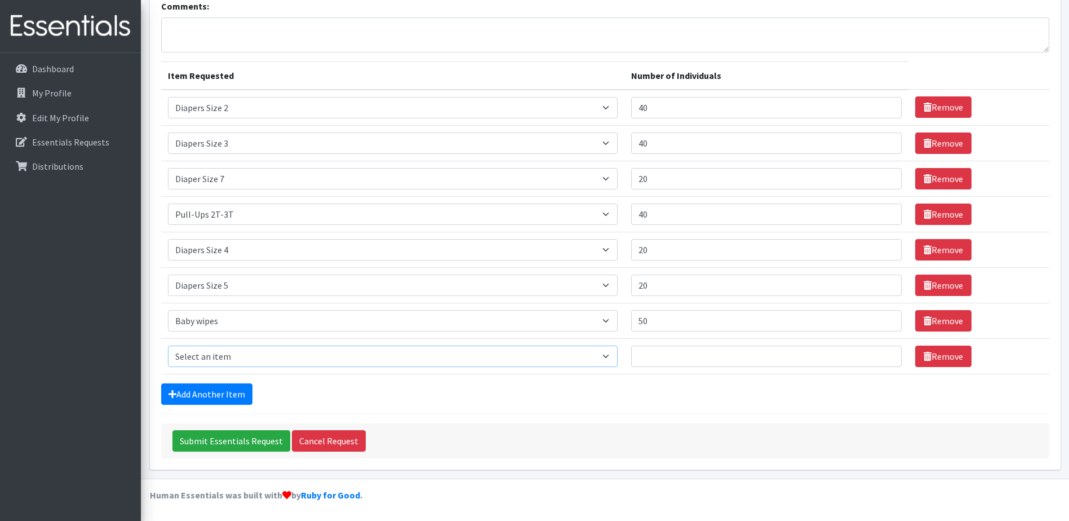
click at [206, 365] on select "Select an item # - Total number of kids being served with this order: Baby wipe…" at bounding box center [393, 356] width 450 height 21
select select "2674"
click at [168, 346] on select "Select an item # - Total number of kids being served with this order: Baby wipe…" at bounding box center [393, 356] width 450 height 21
click at [678, 360] on input "Number of Individuals" at bounding box center [766, 356] width 271 height 21
click at [309, 318] on select "Select an item # - Total number of kids being served with this order: Baby wipe…" at bounding box center [393, 320] width 450 height 21
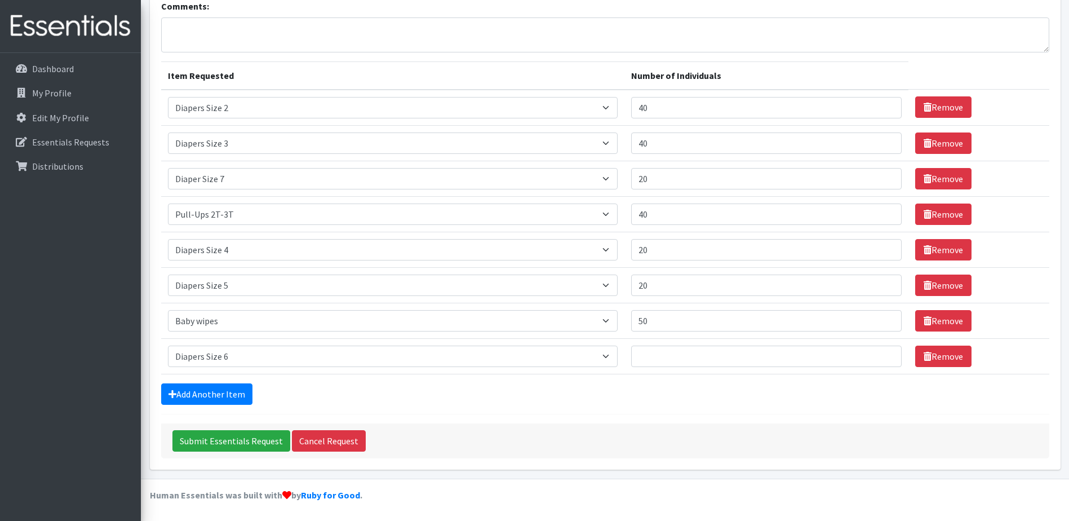
click at [544, 442] on div "Submit Essentials Request Cancel Request" at bounding box center [605, 440] width 888 height 35
click at [931, 329] on link "Remove" at bounding box center [943, 320] width 56 height 21
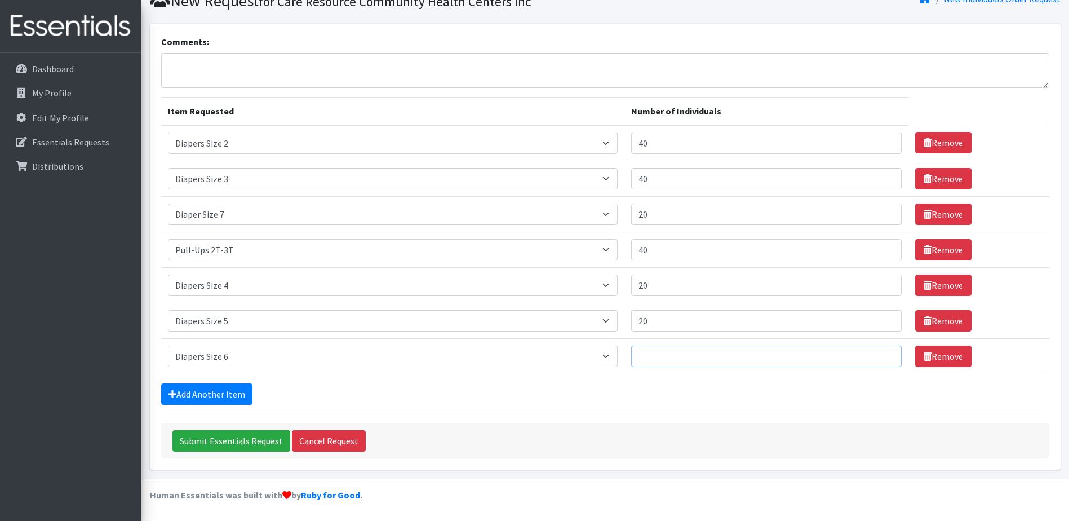
click at [720, 362] on input "Number of Individuals" at bounding box center [766, 356] width 271 height 21
drag, startPoint x: 684, startPoint y: 221, endPoint x: 602, endPoint y: 203, distance: 84.1
click at [601, 205] on tr "Item Requested Select an item # - Total number of kids being served with this o…" at bounding box center [605, 214] width 888 height 36
type input "40"
click at [691, 251] on input "40" at bounding box center [766, 249] width 271 height 21
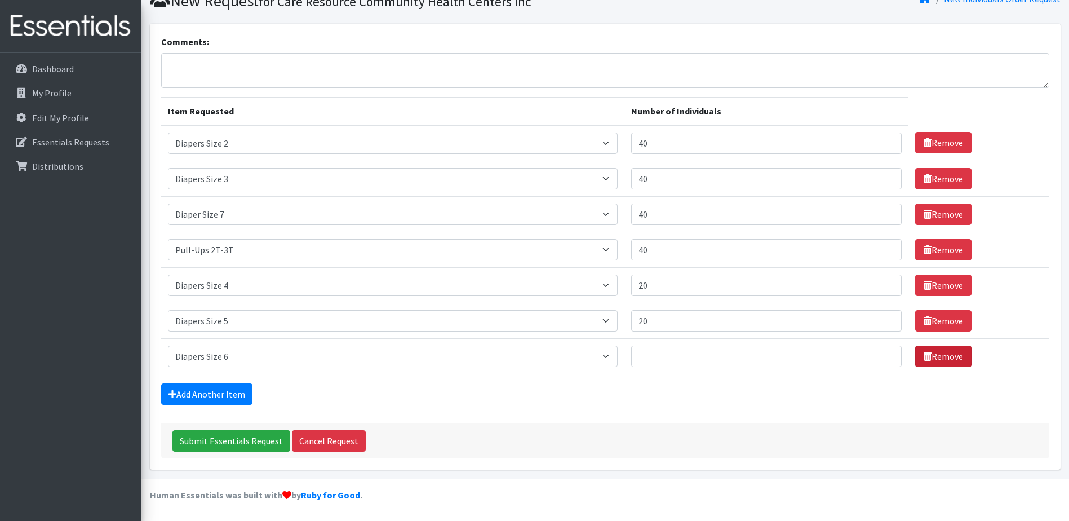
click at [936, 361] on link "Remove" at bounding box center [943, 356] width 56 height 21
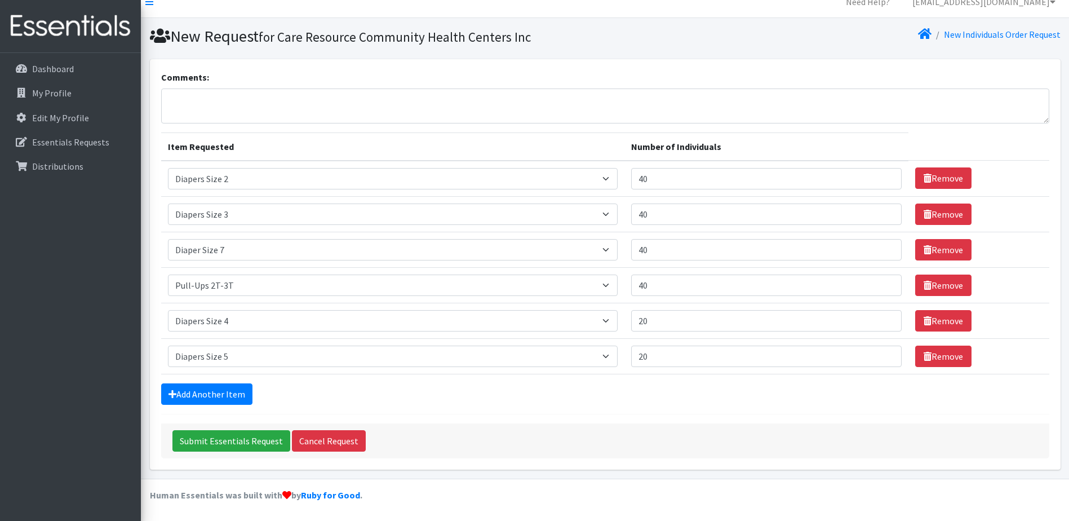
scroll to position [14, 0]
click at [184, 392] on link "Add Another Item" at bounding box center [206, 393] width 91 height 21
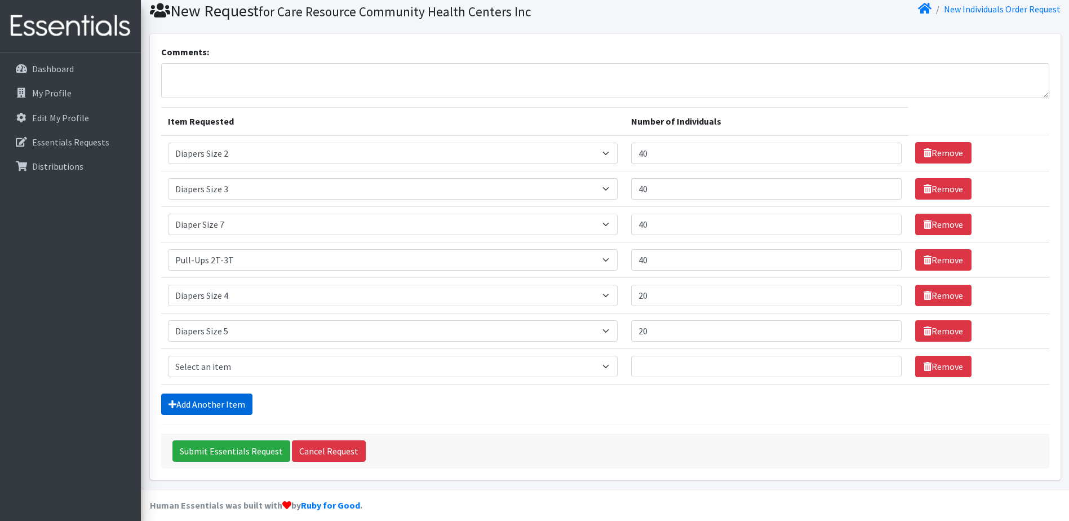
scroll to position [50, 0]
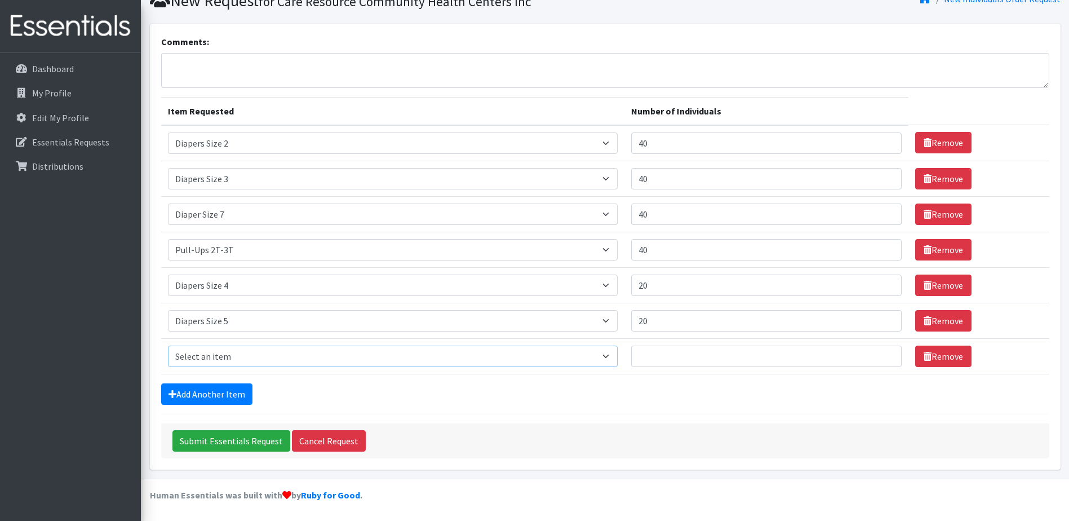
click at [254, 357] on select "Select an item # - Total number of kids being served with this order: Baby wipe…" at bounding box center [393, 356] width 450 height 21
select select "10203"
click at [168, 346] on select "Select an item # - Total number of kids being served with this order: Baby wipe…" at bounding box center [393, 356] width 450 height 21
click at [702, 360] on input "Number of Individuals" at bounding box center [766, 356] width 271 height 21
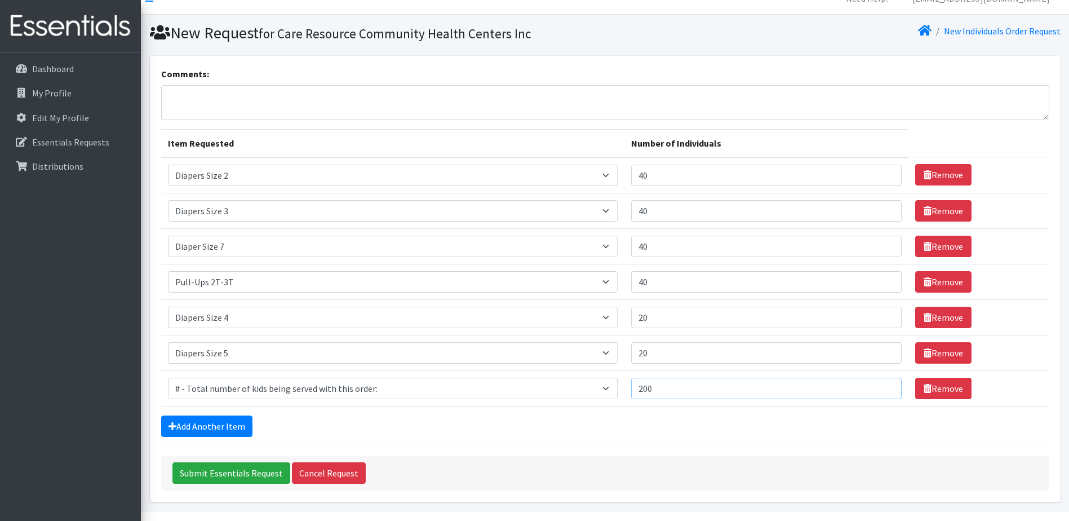
scroll to position [0, 0]
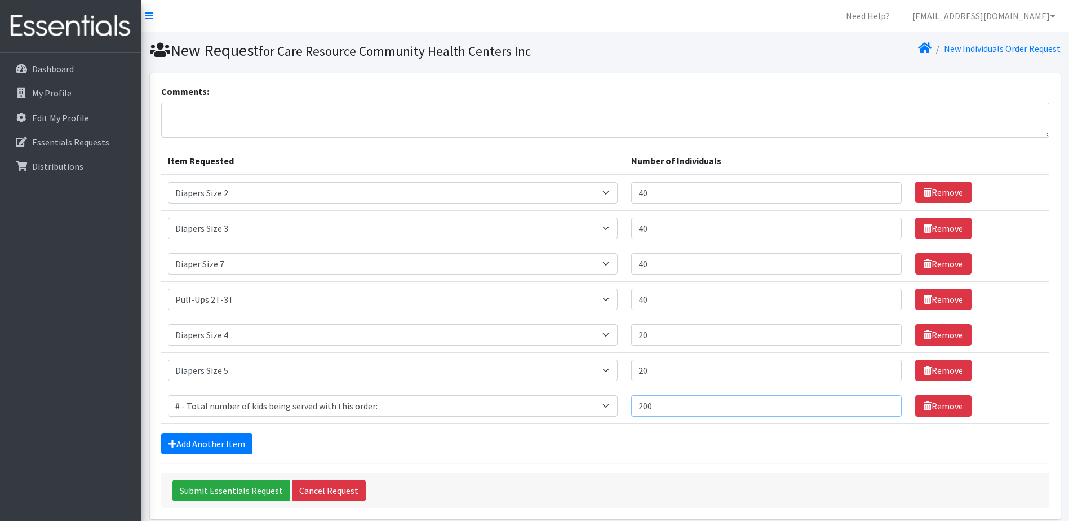
type input "200"
click at [200, 109] on textarea "Comments:" at bounding box center [605, 120] width 888 height 35
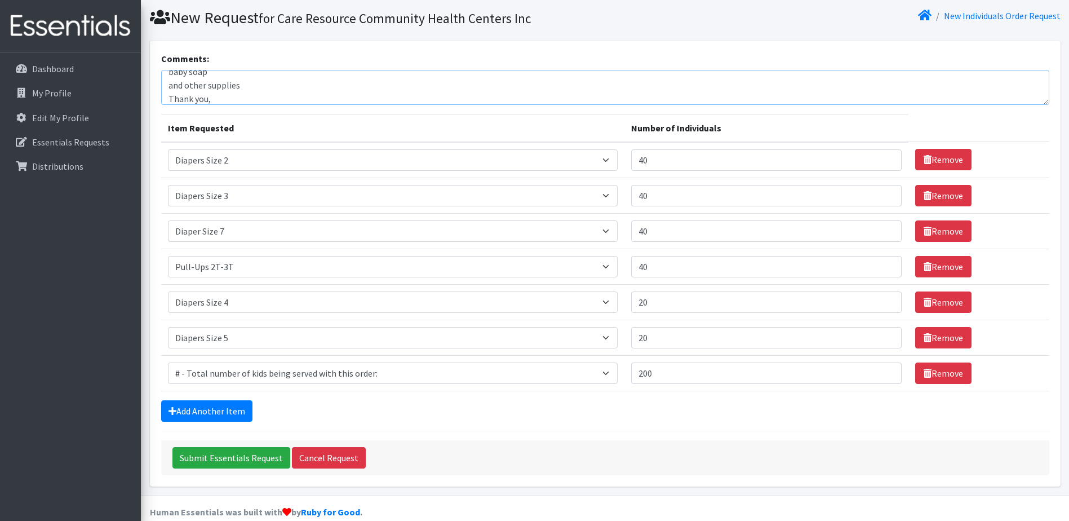
scroll to position [50, 0]
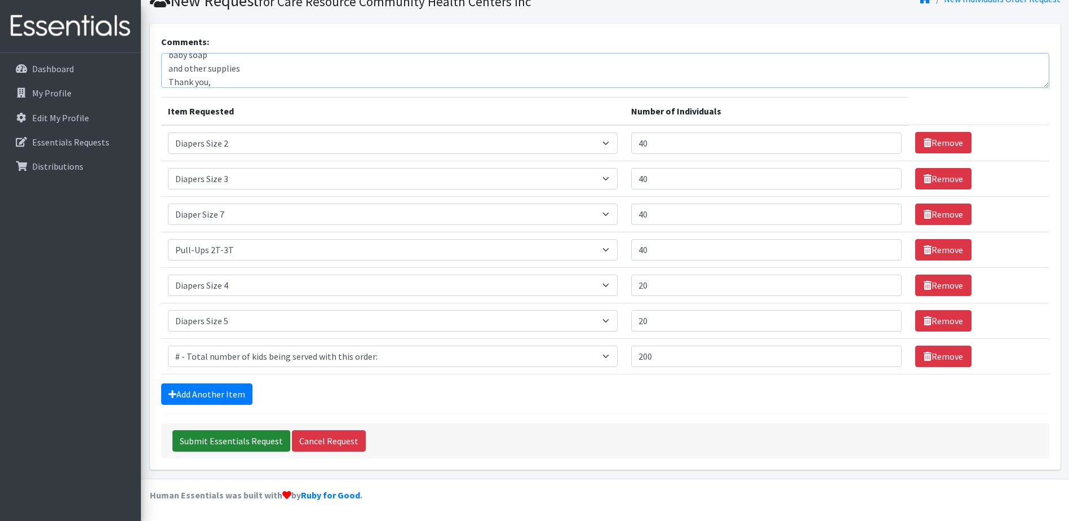
type textarea "ALso, if you have: Wipes pacifiers cooler bags baby lotion baby soap and other …"
click at [229, 439] on input "Submit Essentials Request" at bounding box center [231, 440] width 118 height 21
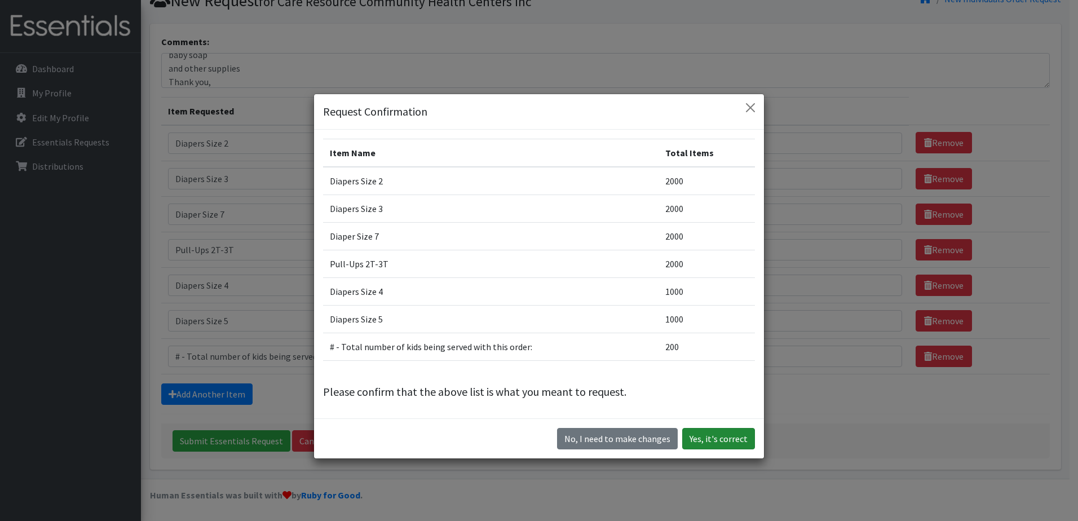
click at [693, 448] on button "Yes, it's correct" at bounding box center [718, 438] width 73 height 21
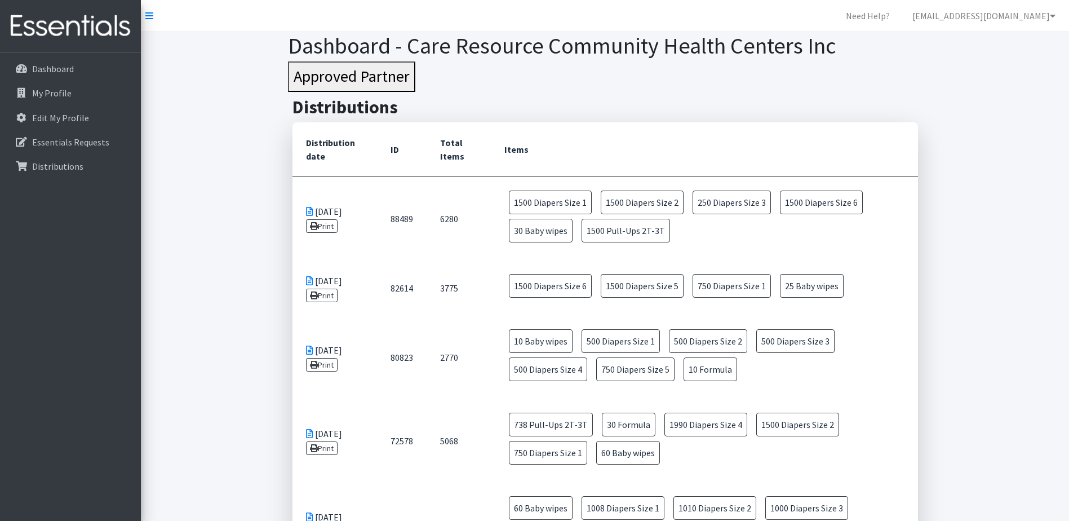
click at [553, 205] on span "1500 Diapers Size 1" at bounding box center [550, 203] width 83 height 24
click at [326, 225] on link "Print" at bounding box center [322, 226] width 32 height 14
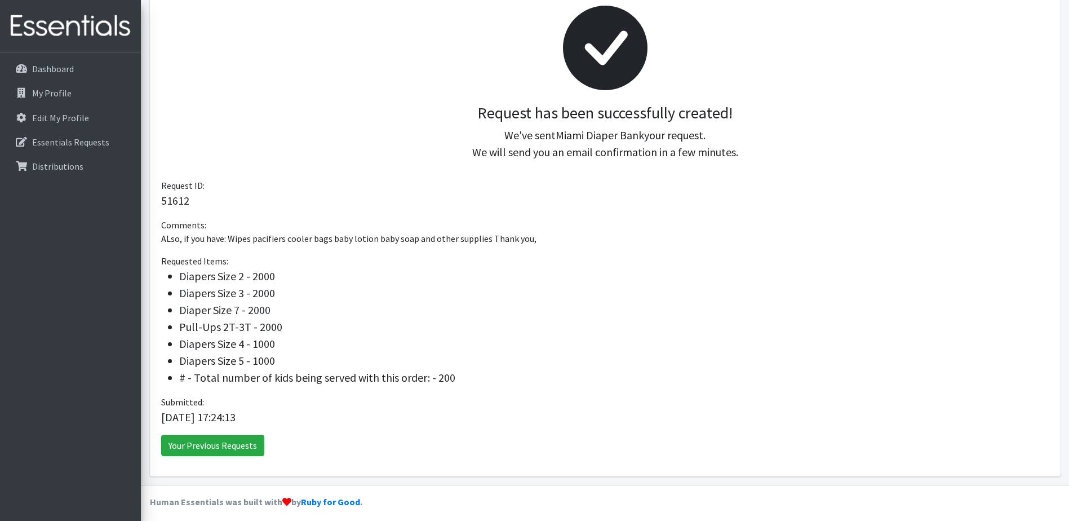
scroll to position [171, 0]
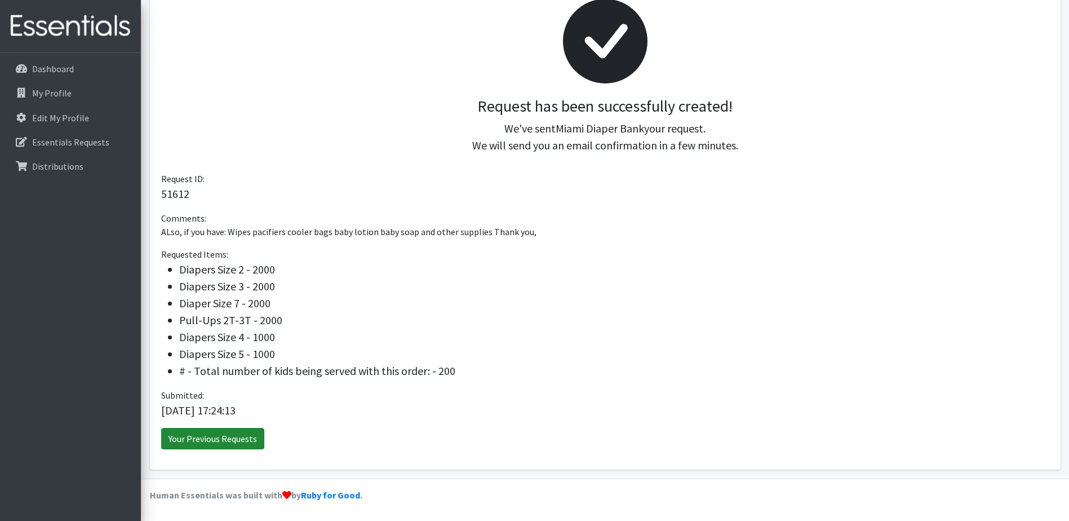
click at [218, 442] on link "Your Previous Requests" at bounding box center [212, 438] width 103 height 21
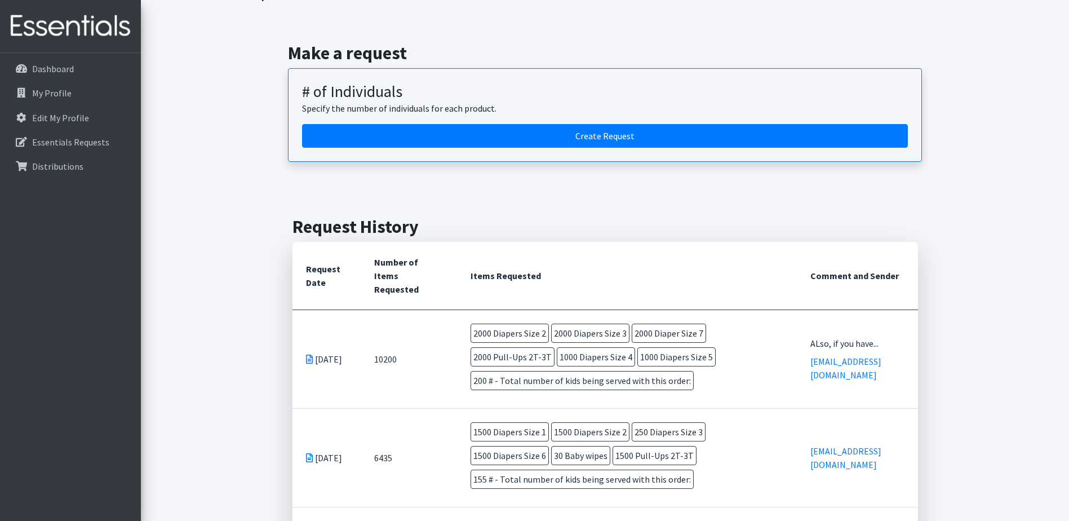
scroll to position [169, 0]
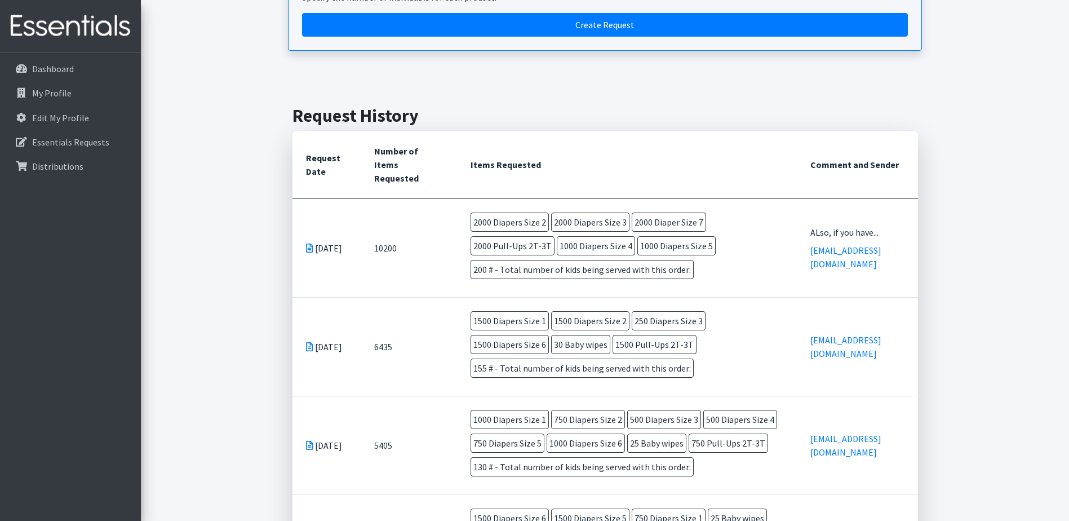
click at [396, 246] on td "10200" at bounding box center [409, 247] width 96 height 99
click at [311, 244] on icon at bounding box center [309, 248] width 7 height 9
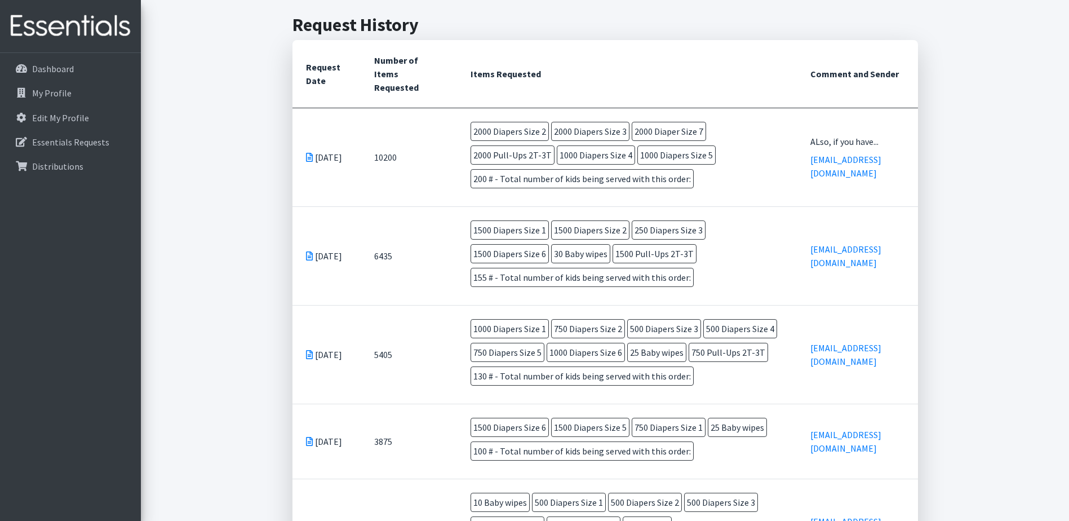
scroll to position [76, 0]
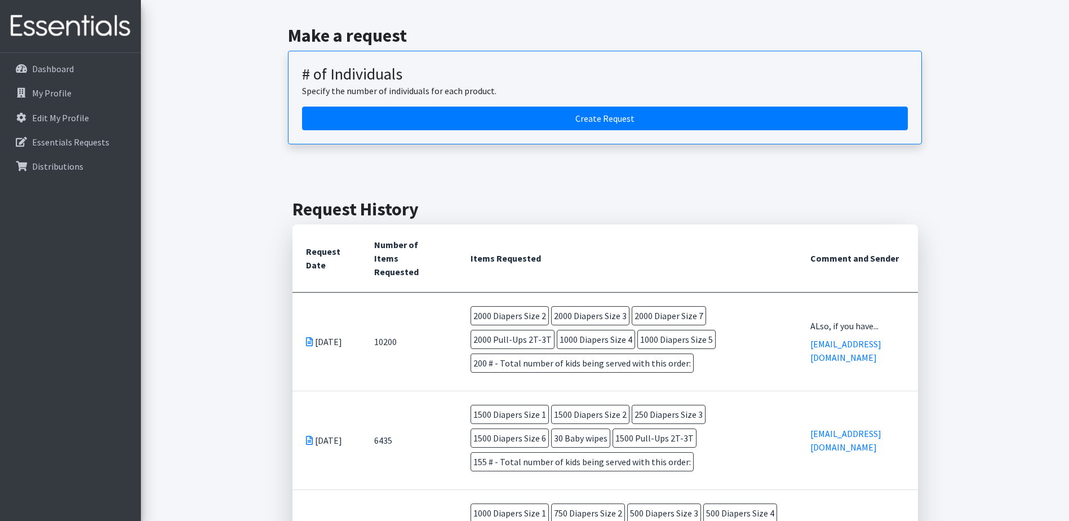
click at [312, 341] on td "[DATE]" at bounding box center [327, 341] width 69 height 99
click at [308, 337] on icon at bounding box center [309, 341] width 7 height 9
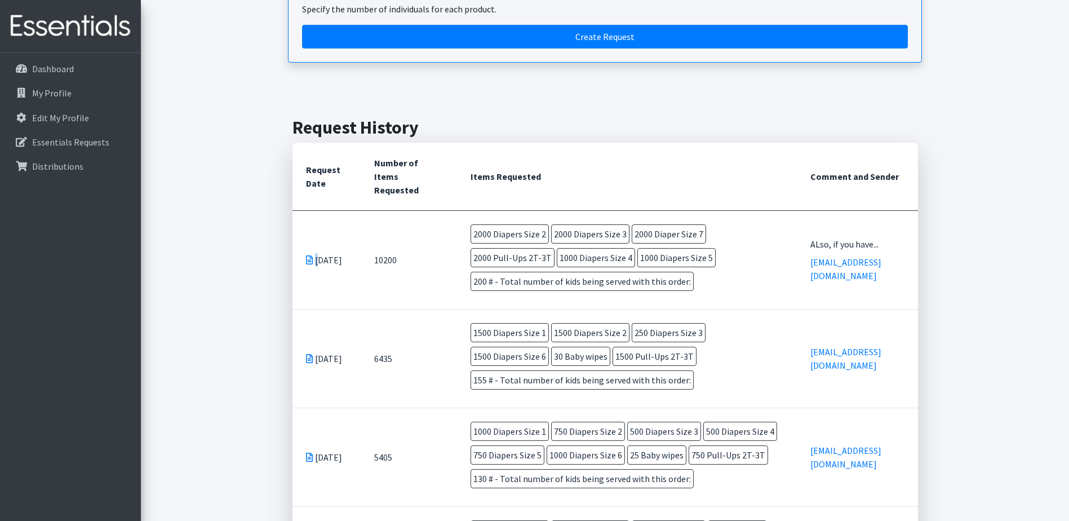
scroll to position [169, 0]
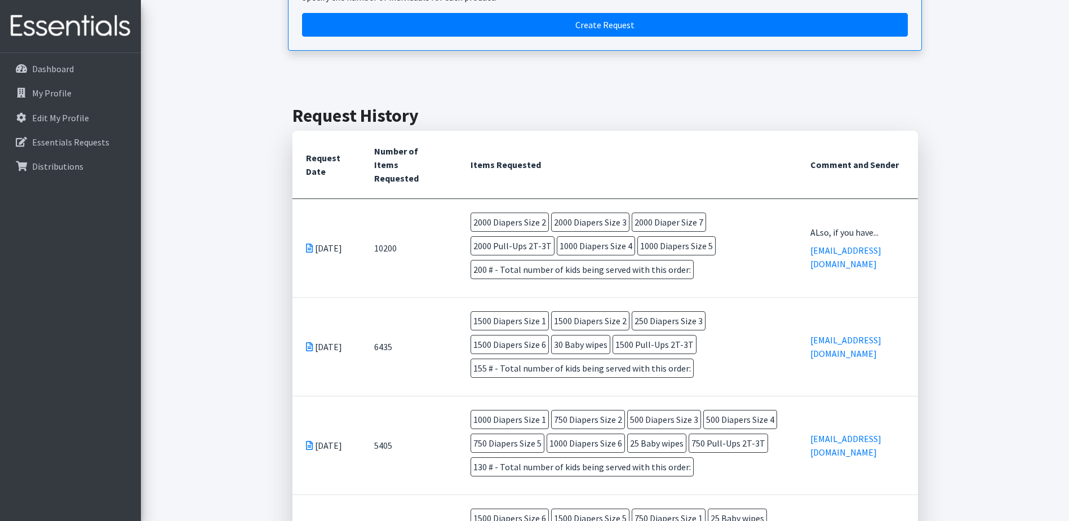
click at [561, 271] on span "200 # - Total number of kids being served with this order:" at bounding box center [582, 269] width 223 height 19
click at [56, 146] on p "Essentials Requests" at bounding box center [70, 141] width 77 height 11
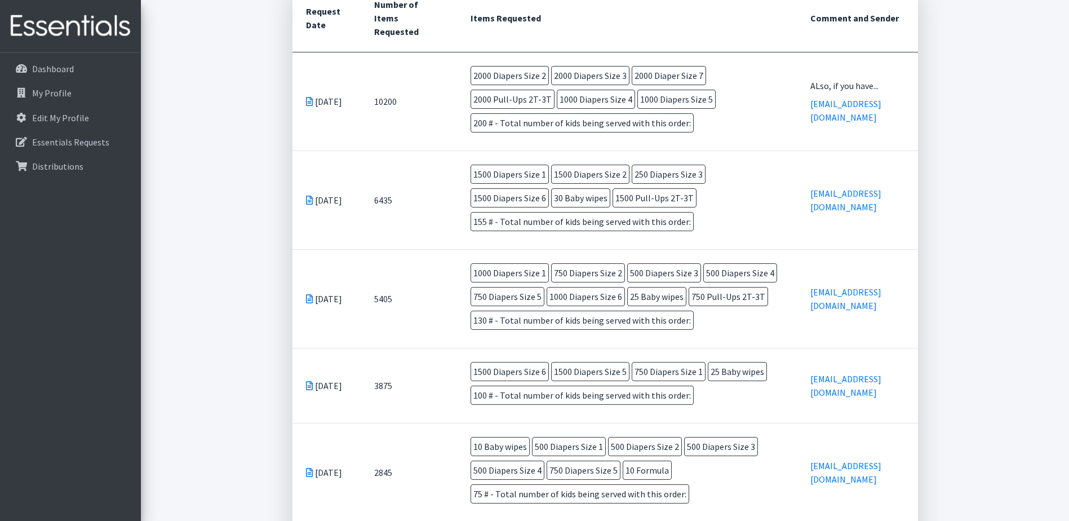
scroll to position [132, 0]
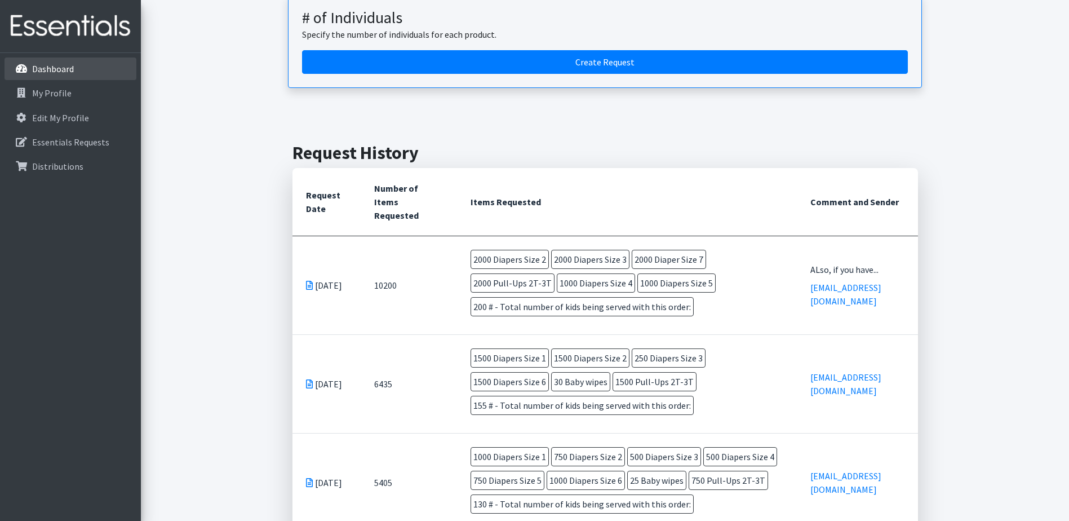
click at [54, 70] on p "Dashboard" at bounding box center [53, 68] width 42 height 11
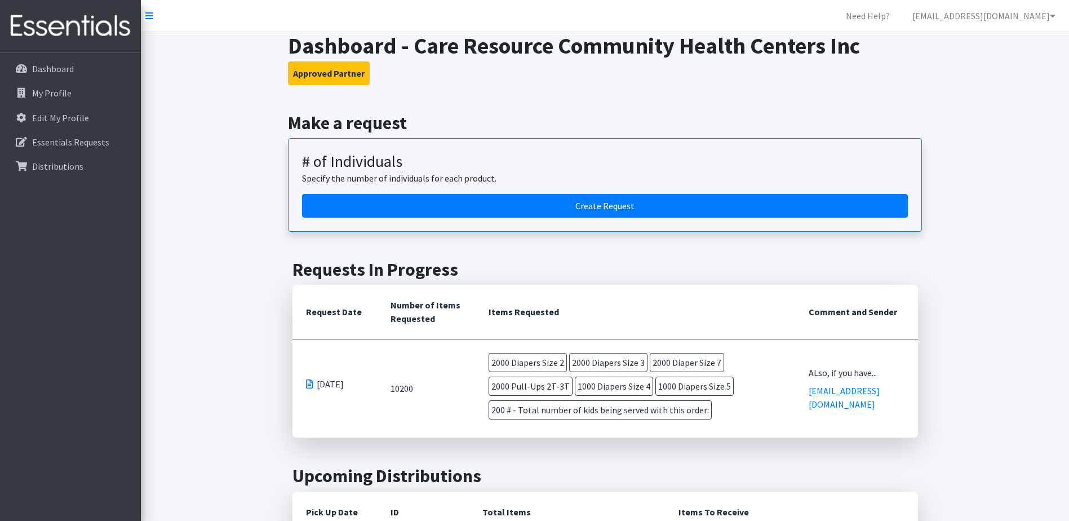
scroll to position [56, 0]
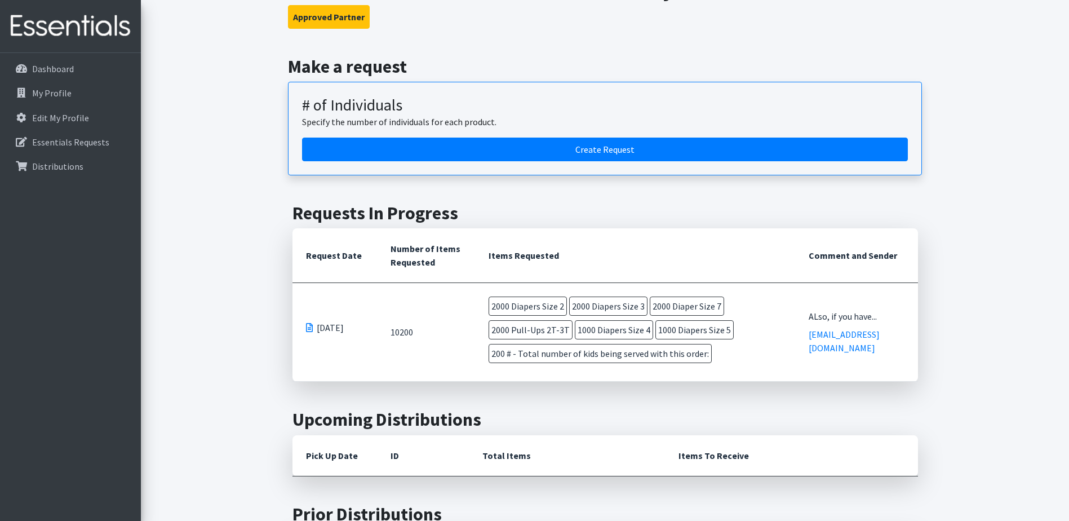
click at [853, 334] on td "ALso, if you have... [EMAIL_ADDRESS][DOMAIN_NAME]" at bounding box center [856, 332] width 123 height 99
click at [852, 339] on link "[EMAIL_ADDRESS][DOMAIN_NAME]" at bounding box center [844, 341] width 71 height 25
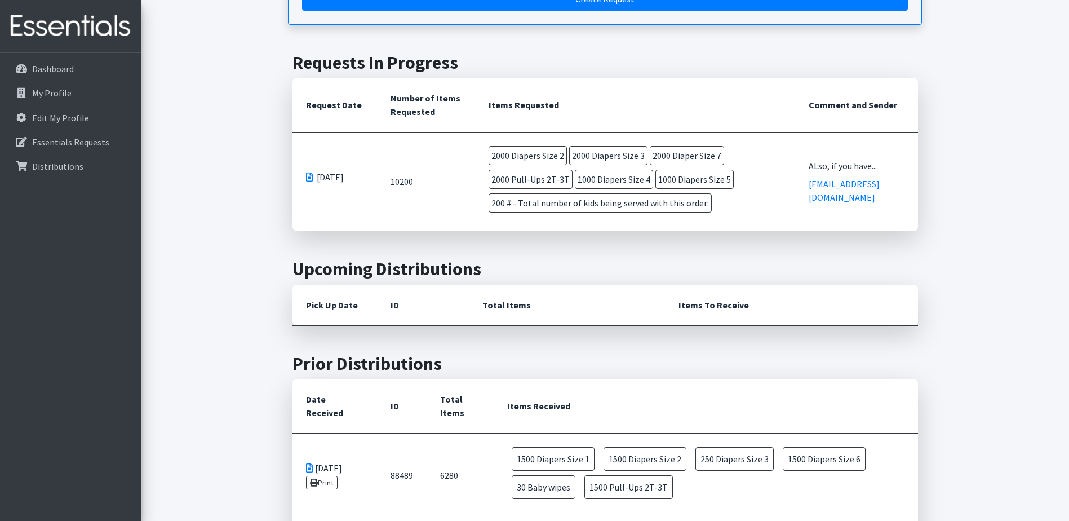
scroll to position [0, 0]
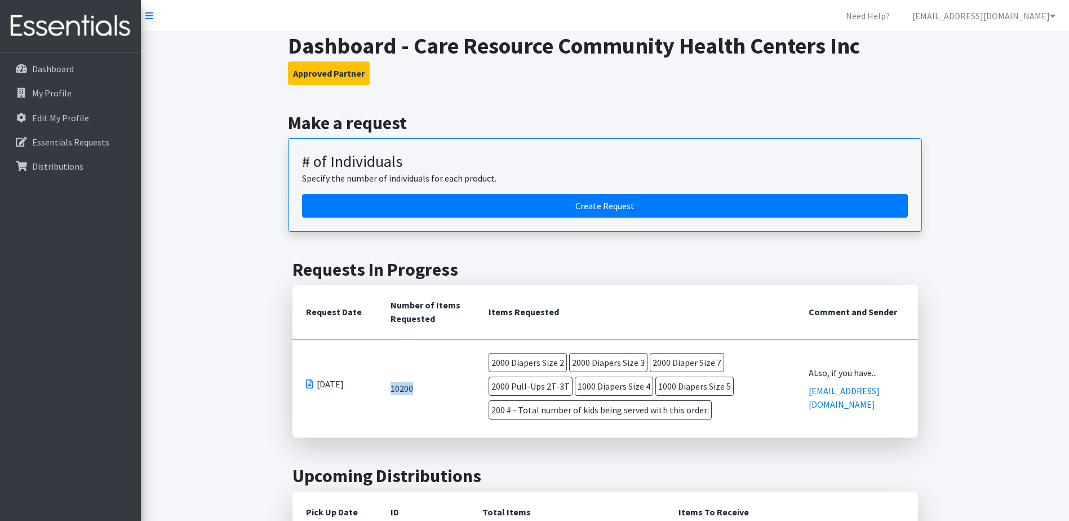
drag, startPoint x: 430, startPoint y: 399, endPoint x: 380, endPoint y: 393, distance: 50.5
click at [380, 393] on td "10200" at bounding box center [426, 388] width 98 height 99
drag, startPoint x: 380, startPoint y: 393, endPoint x: 401, endPoint y: 387, distance: 21.9
click at [401, 387] on td "10200" at bounding box center [426, 388] width 98 height 99
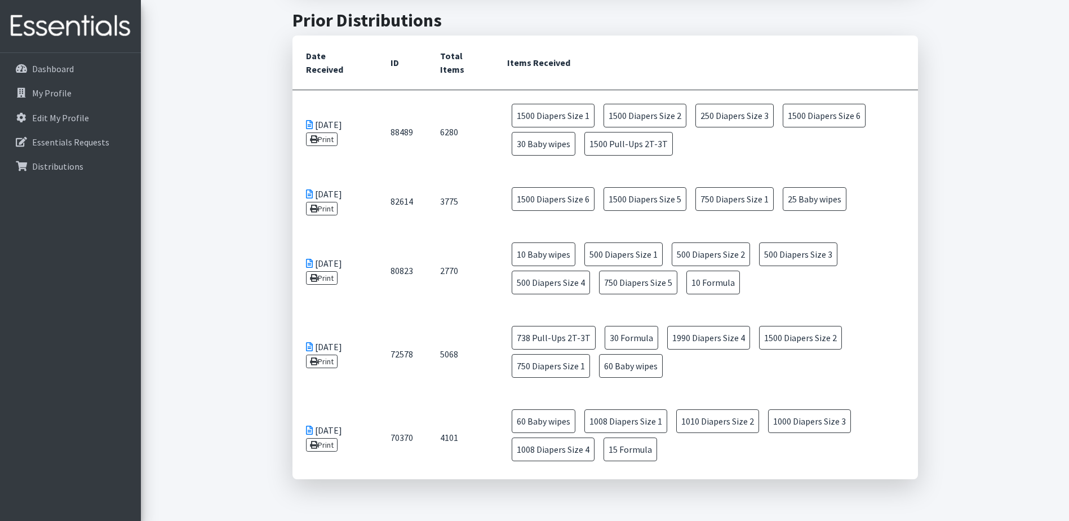
scroll to position [564, 0]
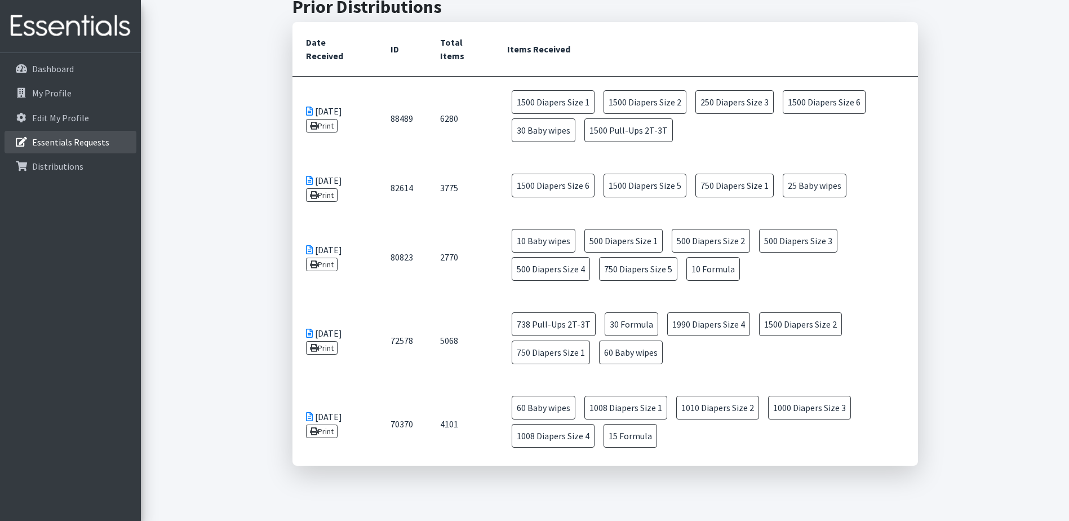
click at [71, 141] on p "Essentials Requests" at bounding box center [70, 141] width 77 height 11
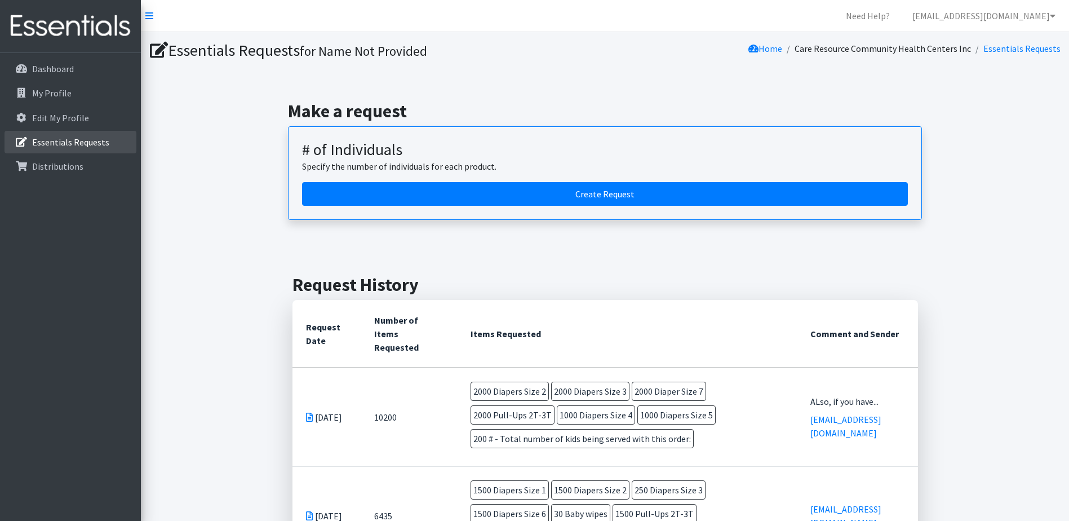
click at [48, 148] on link "Essentials Requests" at bounding box center [71, 142] width 132 height 23
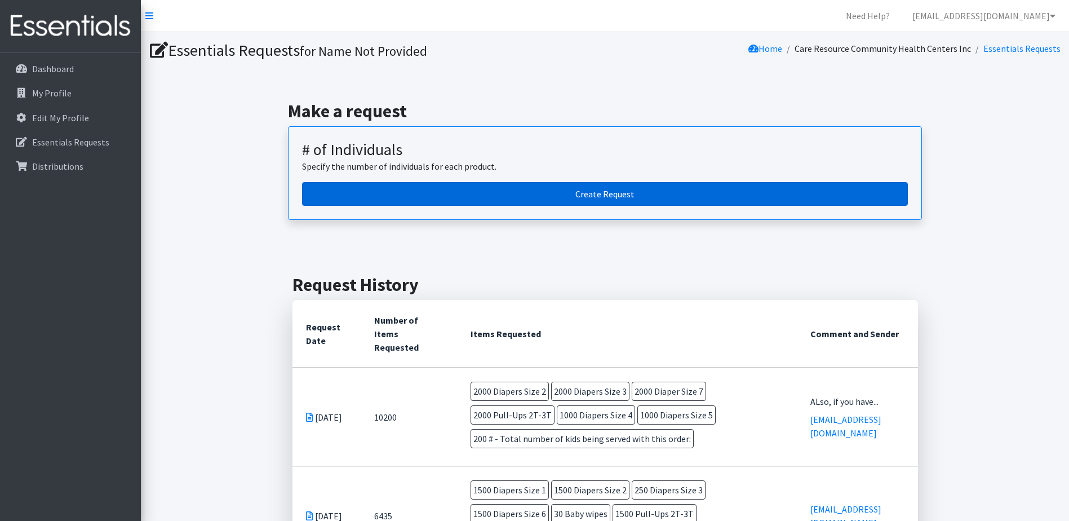
click at [681, 200] on link "Create Request" at bounding box center [605, 194] width 606 height 24
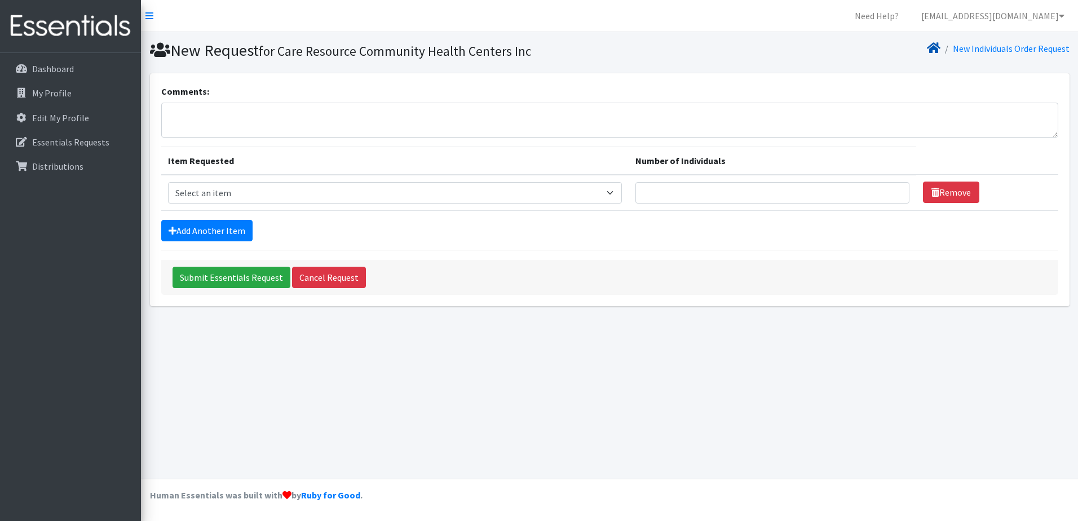
click at [937, 52] on icon at bounding box center [934, 47] width 14 height 9
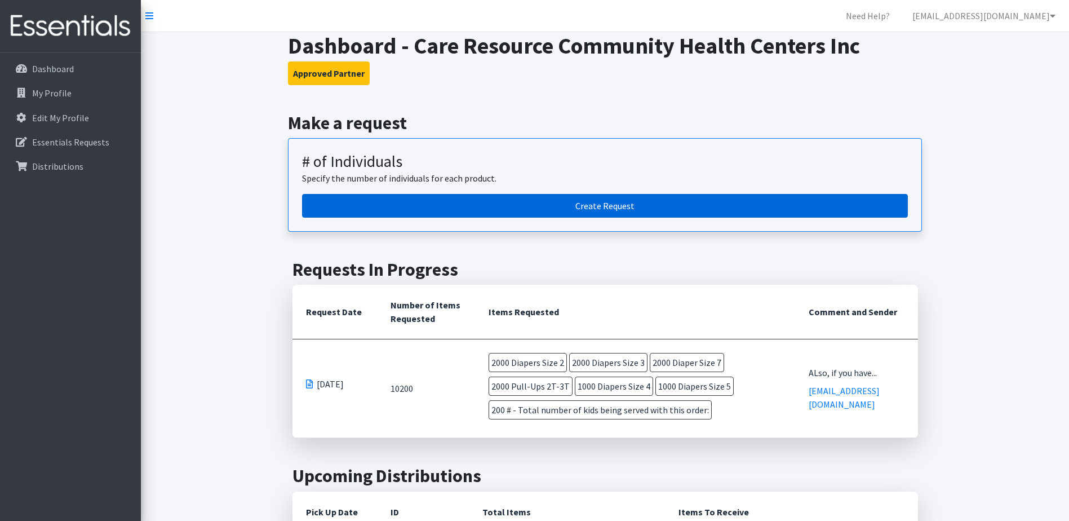
click at [594, 207] on link "Create Request" at bounding box center [605, 206] width 606 height 24
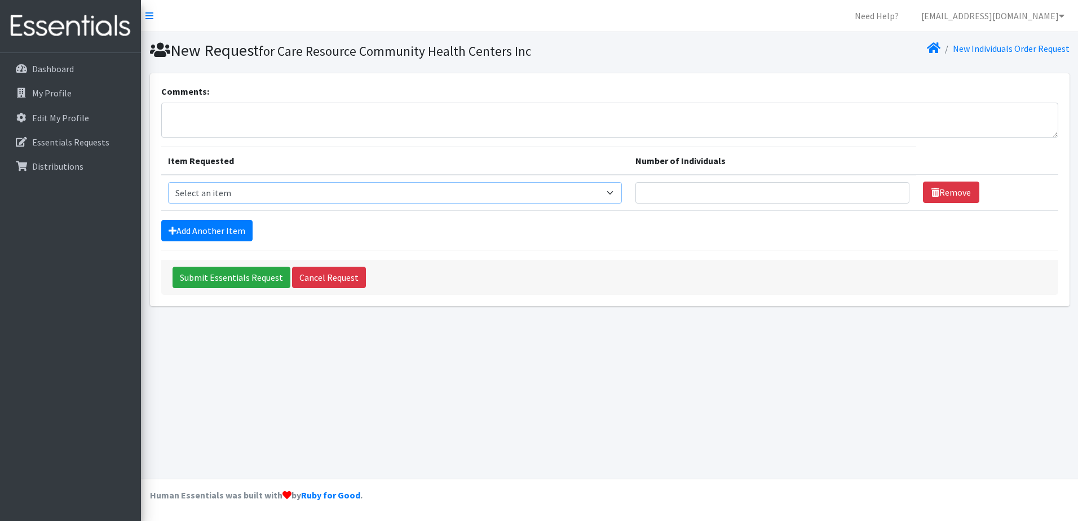
click at [250, 199] on select "Select an item # - Total number of kids being served with this order: Baby wipe…" at bounding box center [395, 192] width 454 height 21
click at [904, 363] on div "New Request for Care Resource Community Health Centers Inc New Individuals Orde…" at bounding box center [609, 255] width 937 height 446
click at [299, 187] on select "Select an item # - Total number of kids being served with this order: Baby wipe…" at bounding box center [395, 192] width 454 height 21
click at [76, 144] on p "Essentials Requests" at bounding box center [70, 141] width 77 height 11
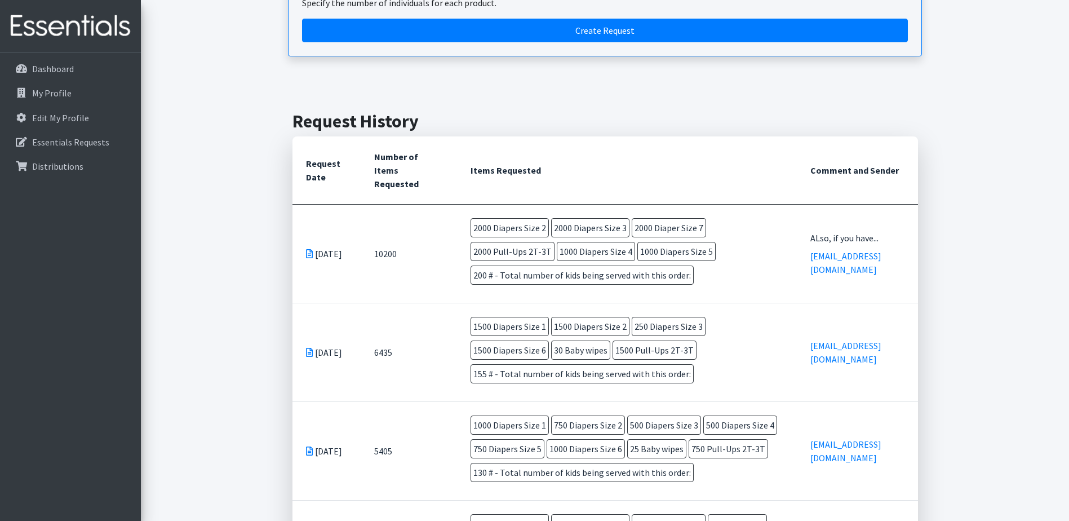
scroll to position [169, 0]
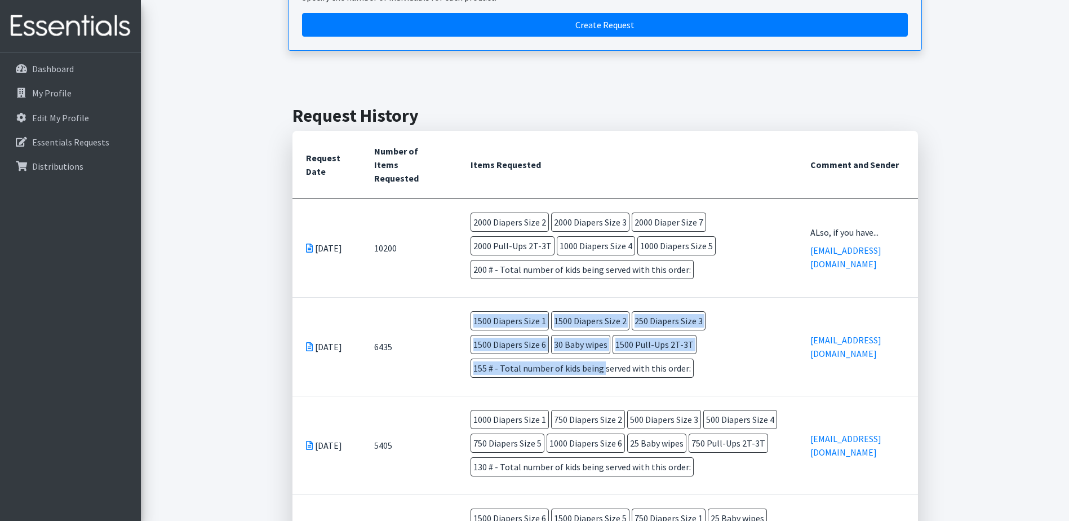
drag, startPoint x: 536, startPoint y: 367, endPoint x: 415, endPoint y: 369, distance: 120.6
click at [415, 369] on tr "[DATE] 6435 1500 Diapers Size 1 1500 Diapers Size 2 250 Diapers Size 3 1500 Dia…" at bounding box center [606, 346] width 626 height 99
drag, startPoint x: 415, startPoint y: 369, endPoint x: 452, endPoint y: 366, distance: 36.1
click at [452, 366] on td "6435" at bounding box center [409, 346] width 96 height 99
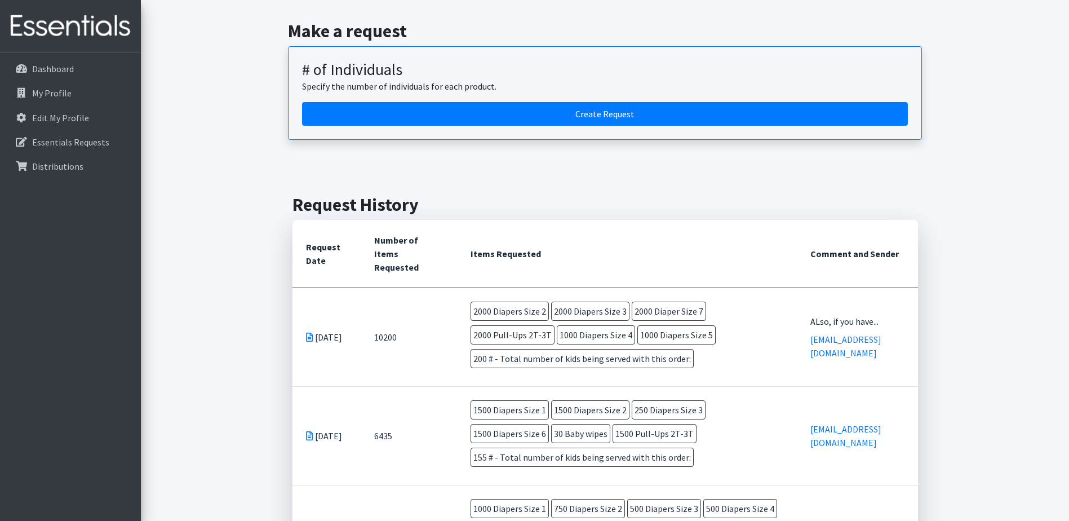
scroll to position [0, 0]
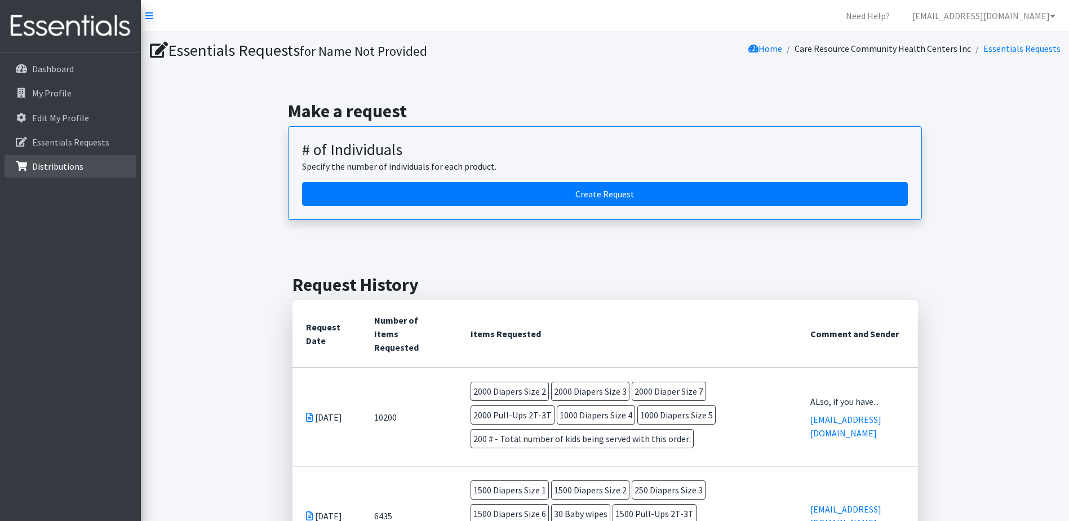
click at [57, 163] on p "Distributions" at bounding box center [57, 166] width 51 height 11
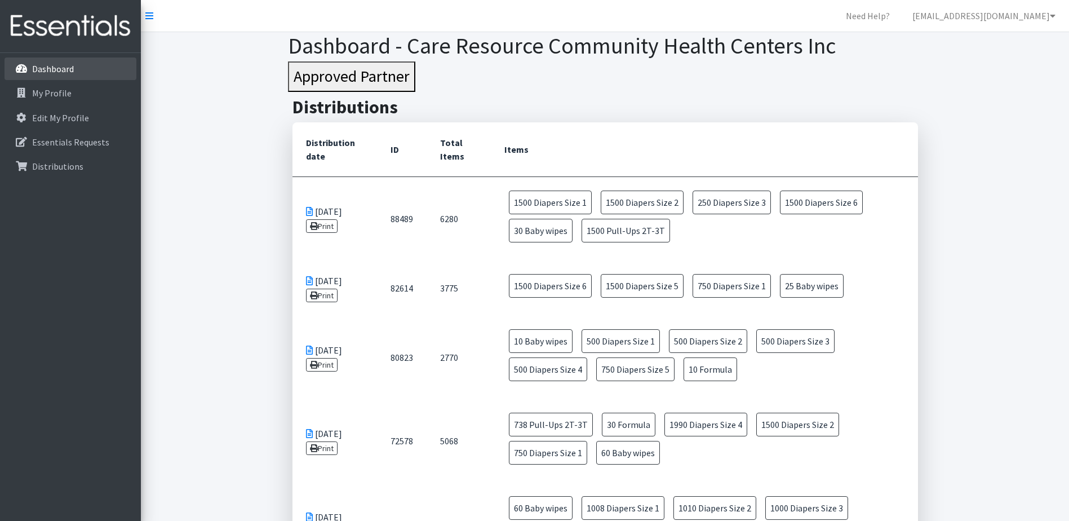
click at [68, 74] on p "Dashboard" at bounding box center [53, 68] width 42 height 11
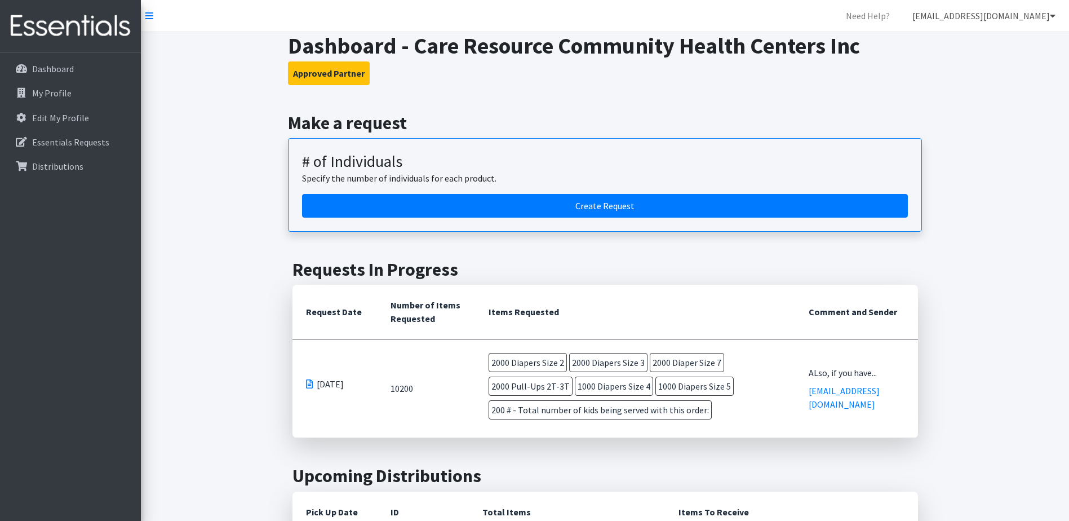
click at [1017, 20] on link "[EMAIL_ADDRESS][DOMAIN_NAME]" at bounding box center [984, 16] width 161 height 23
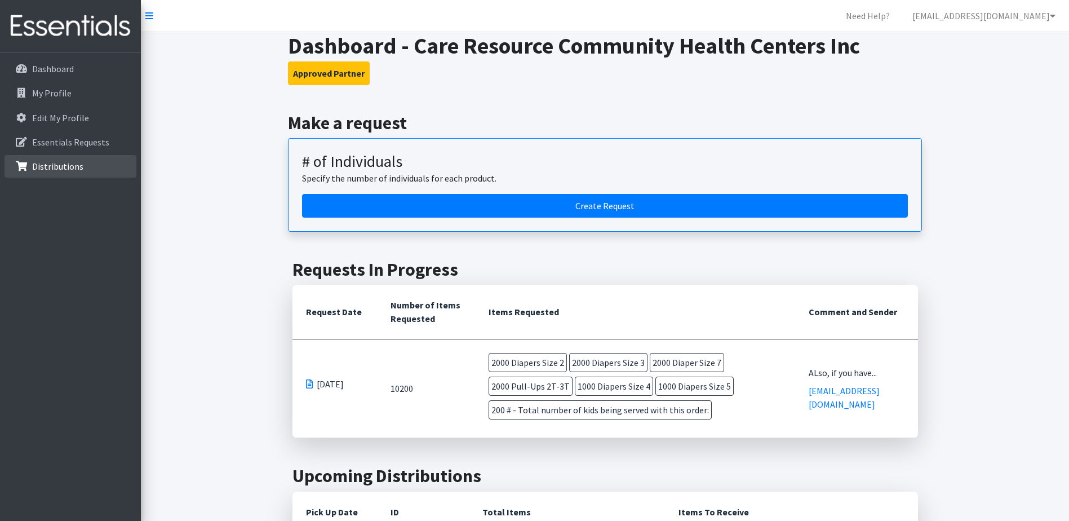
click at [67, 166] on p "Distributions" at bounding box center [57, 166] width 51 height 11
